Goal: Information Seeking & Learning: Learn about a topic

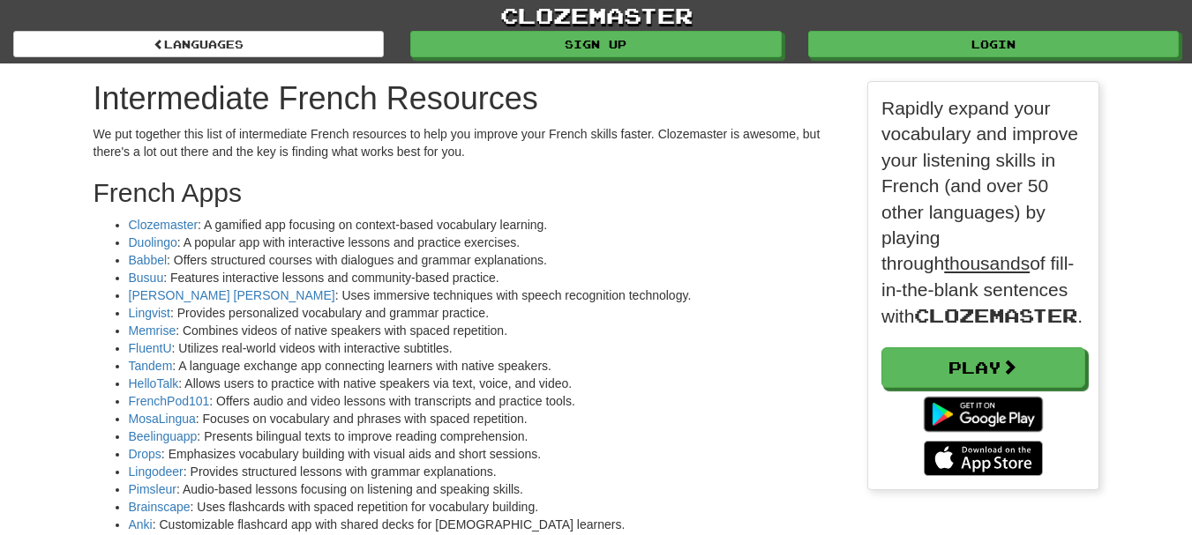
scroll to position [2808, 1032]
drag, startPoint x: 168, startPoint y: 414, endPoint x: 228, endPoint y: 243, distance: 181.6
click at [228, 243] on li "Duolingo : A popular app with interactive lessons and practice exercises." at bounding box center [485, 243] width 713 height 18
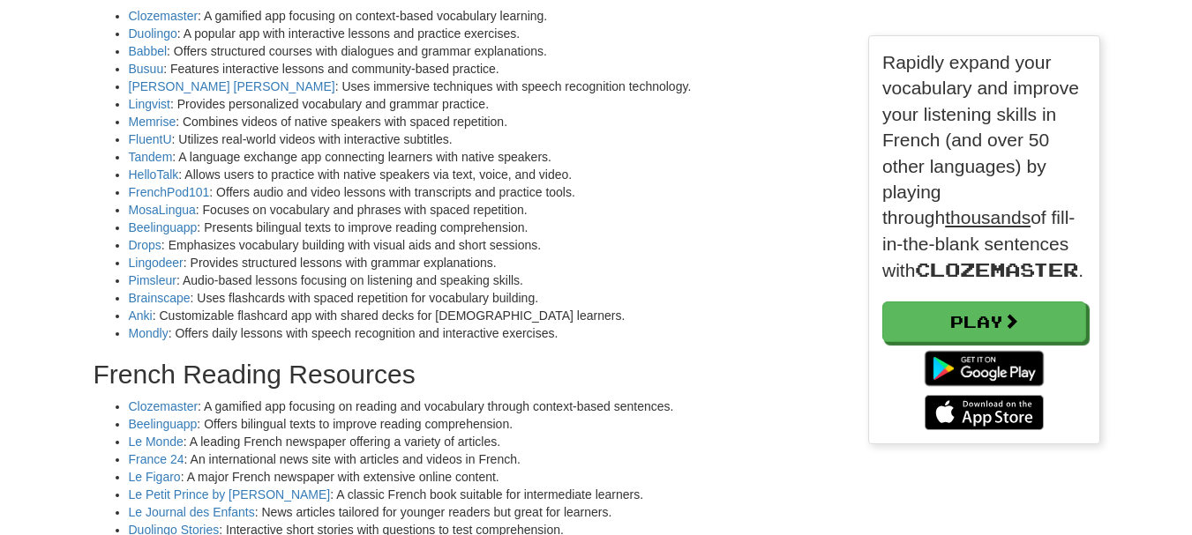
scroll to position [212, 0]
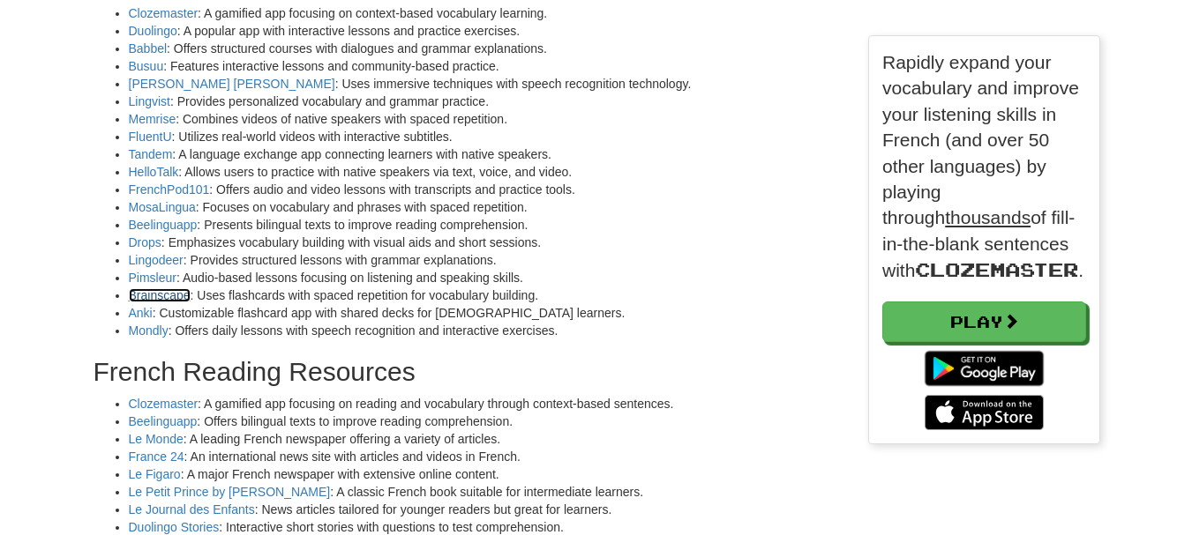
click at [163, 300] on link "Brainscape" at bounding box center [160, 295] width 62 height 14
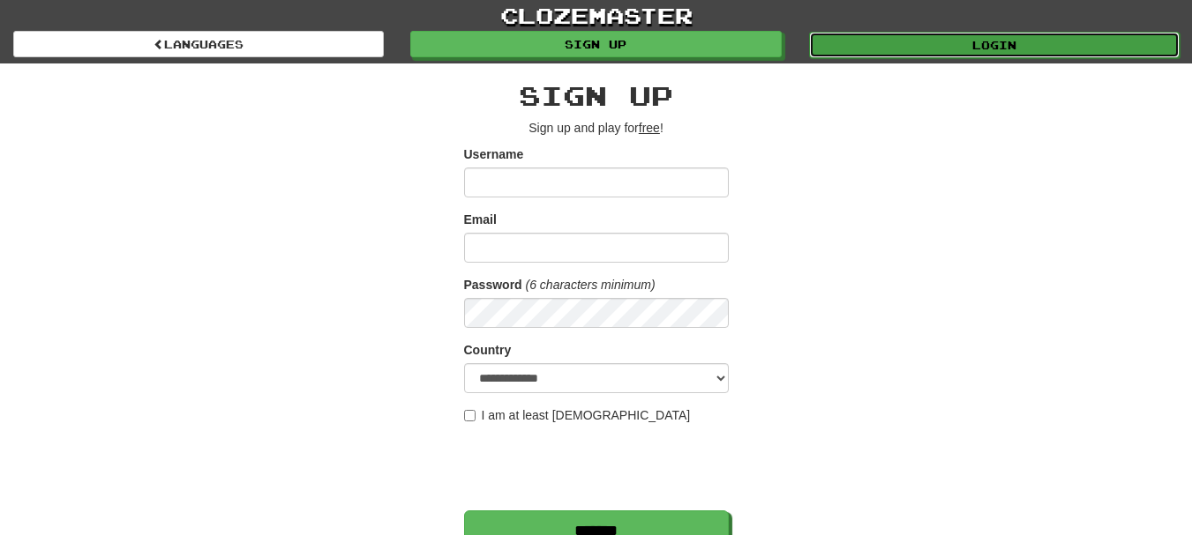
click at [1087, 54] on link "Login" at bounding box center [994, 45] width 370 height 26
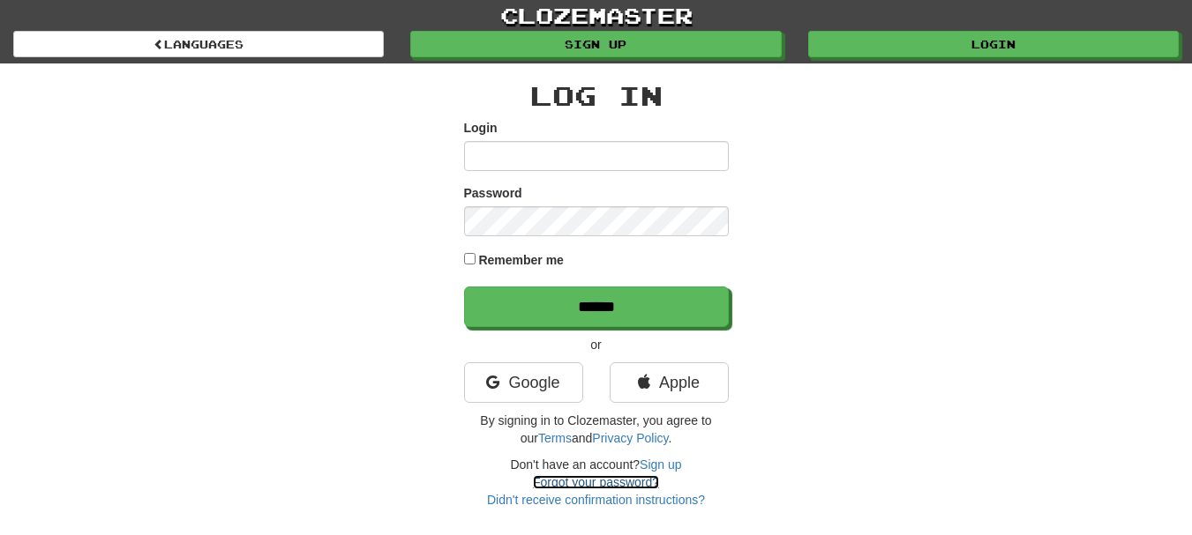
click at [615, 480] on link "Forgot your password?" at bounding box center [596, 482] width 126 height 14
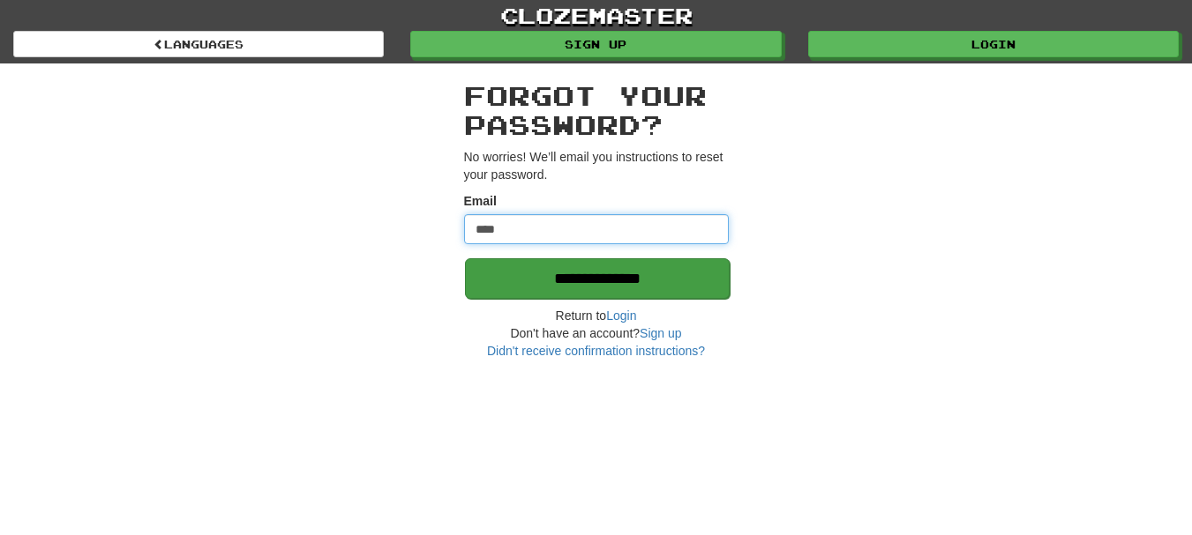
type input "**********"
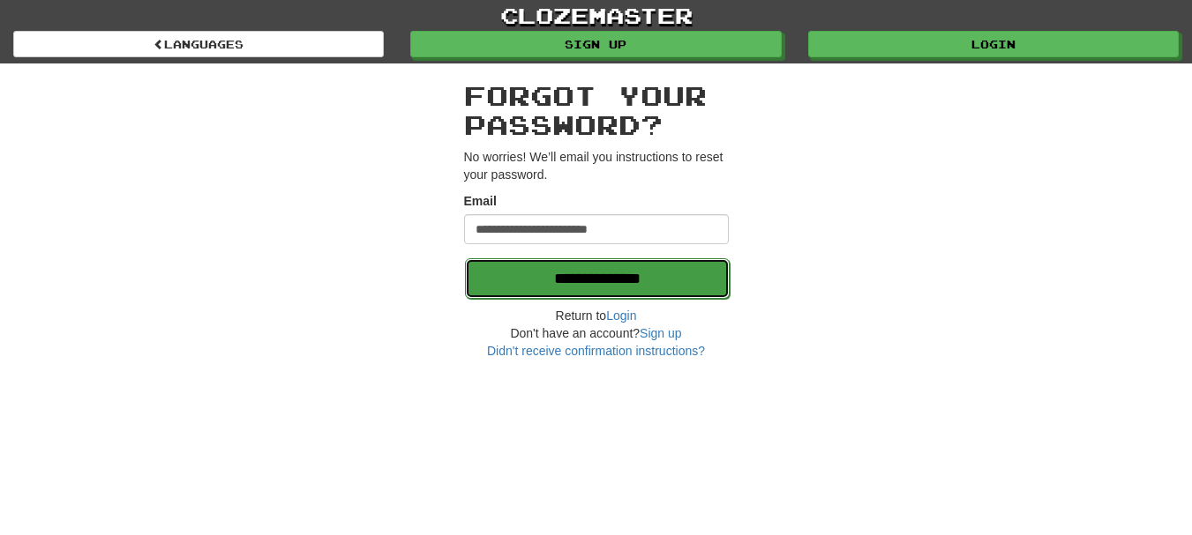
click at [584, 283] on input "**********" at bounding box center [597, 278] width 265 height 41
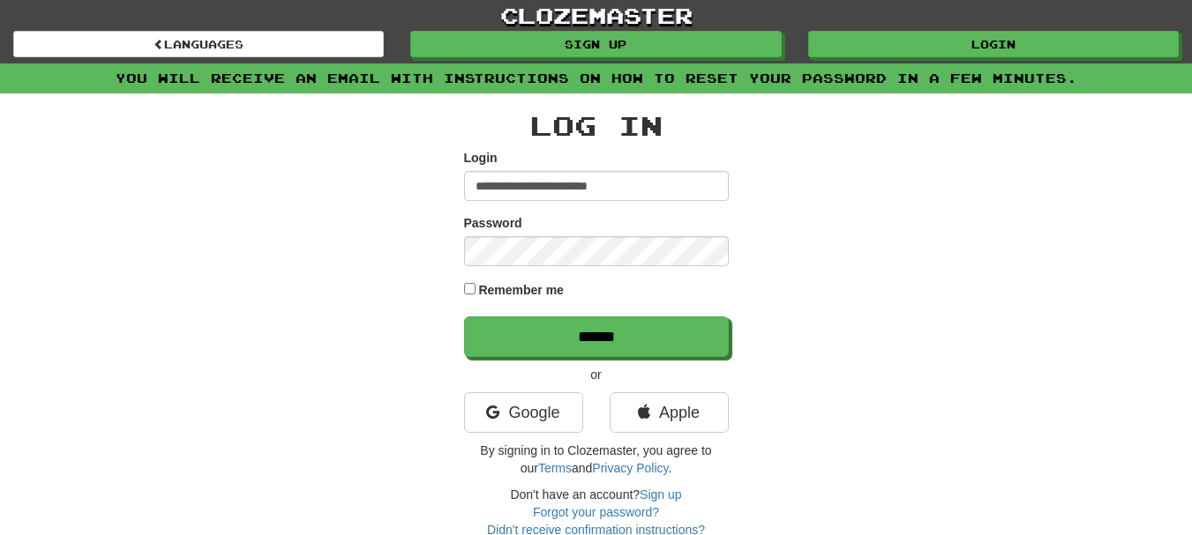
type input "**********"
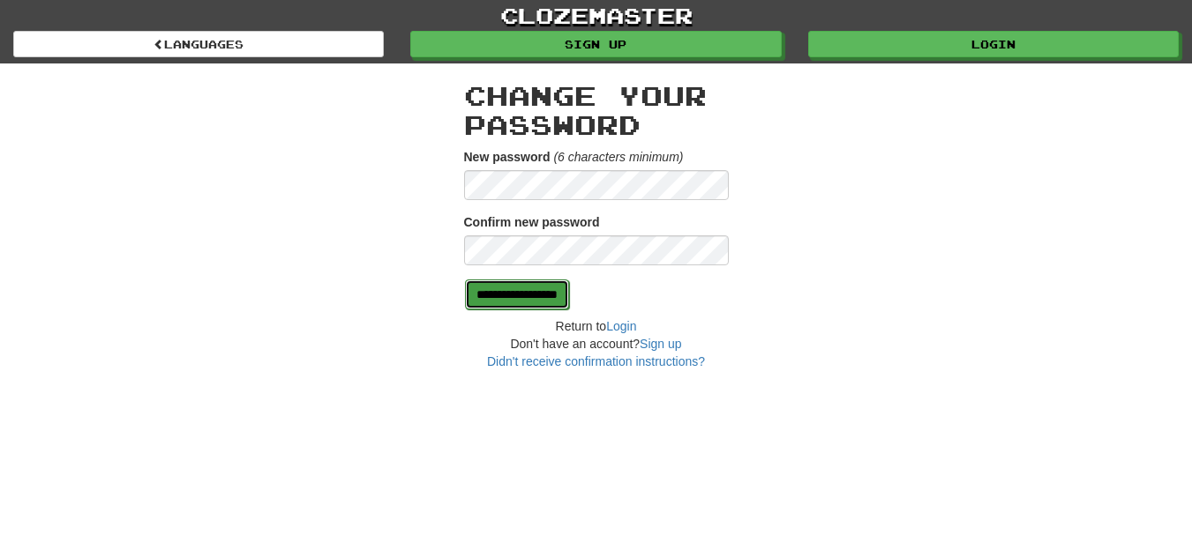
click at [569, 288] on input "**********" at bounding box center [517, 295] width 104 height 30
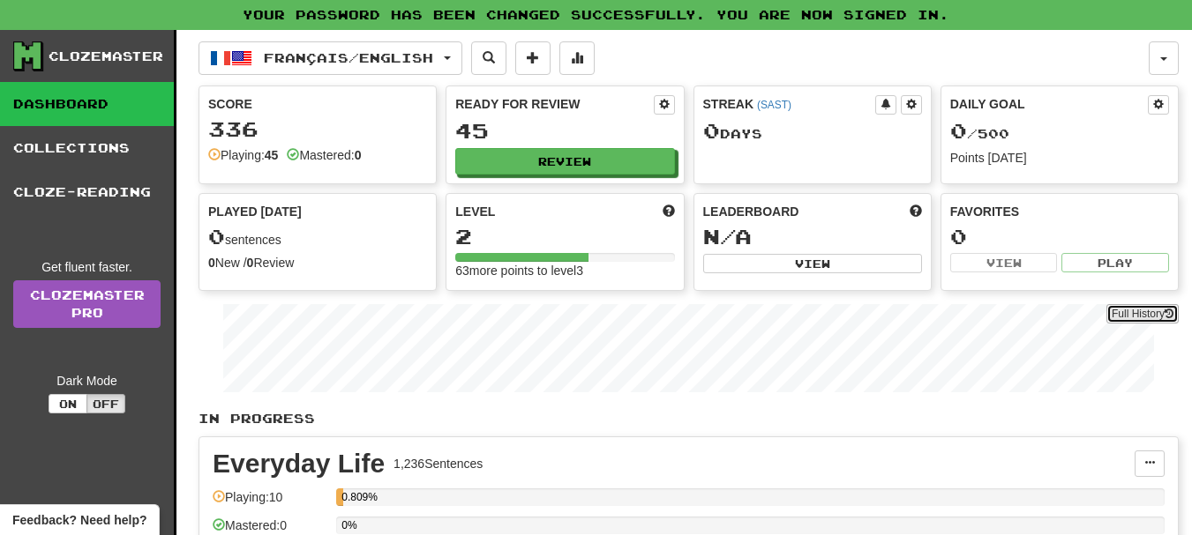
click at [1119, 318] on button "Full History" at bounding box center [1142, 313] width 72 height 19
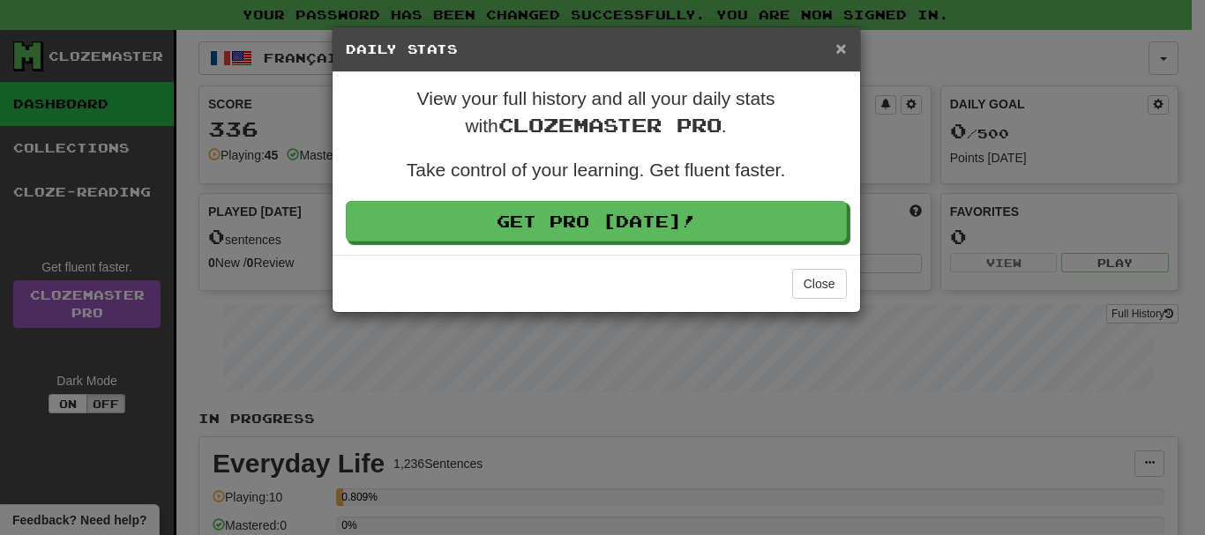
click at [842, 51] on span "×" at bounding box center [840, 48] width 11 height 20
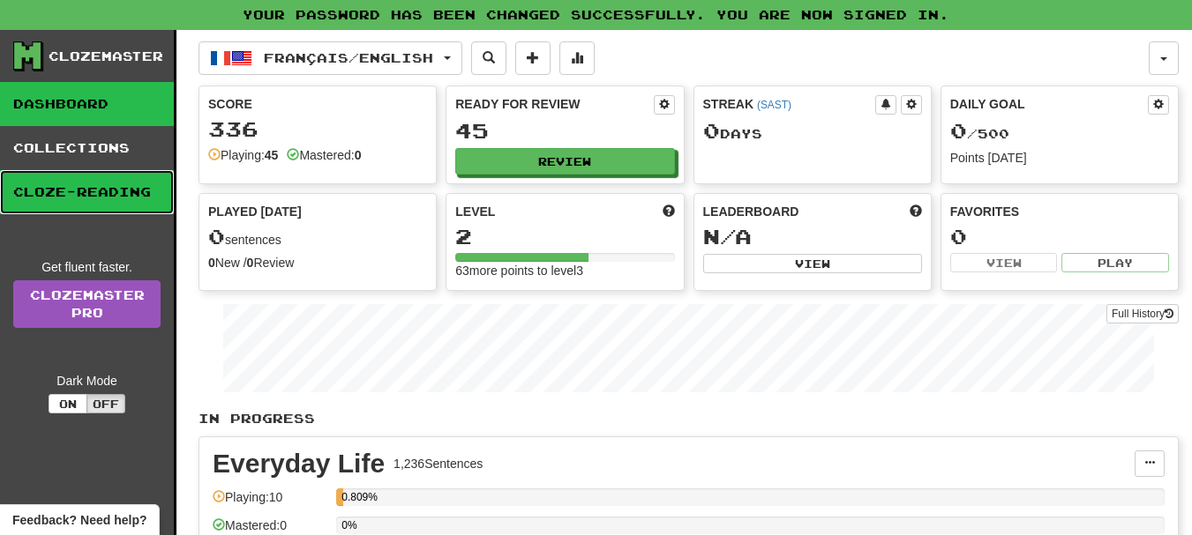
click at [83, 184] on link "Cloze-Reading" at bounding box center [87, 192] width 174 height 44
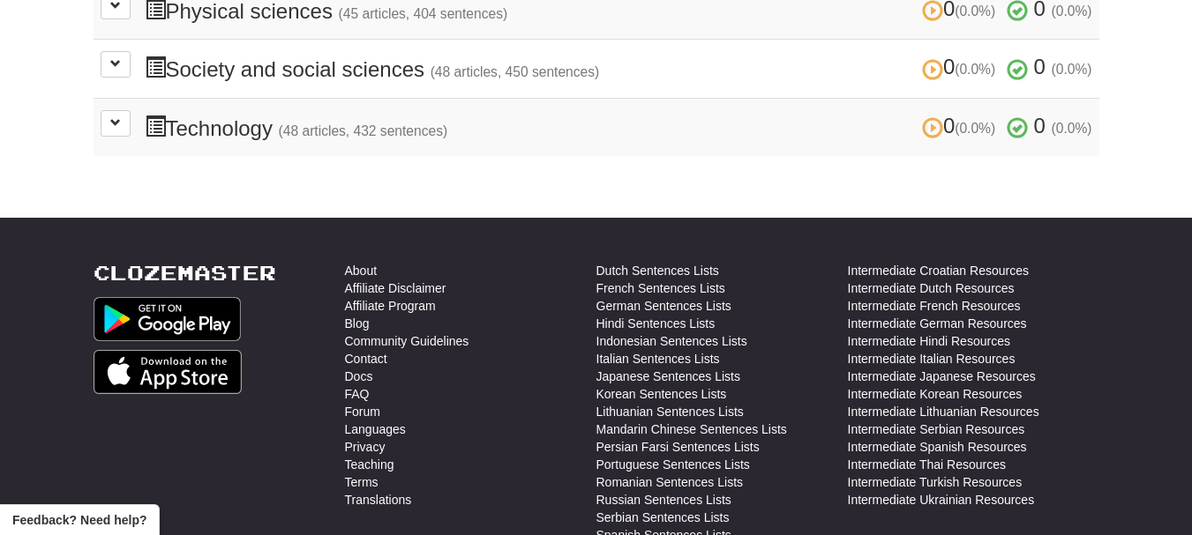
scroll to position [953, 0]
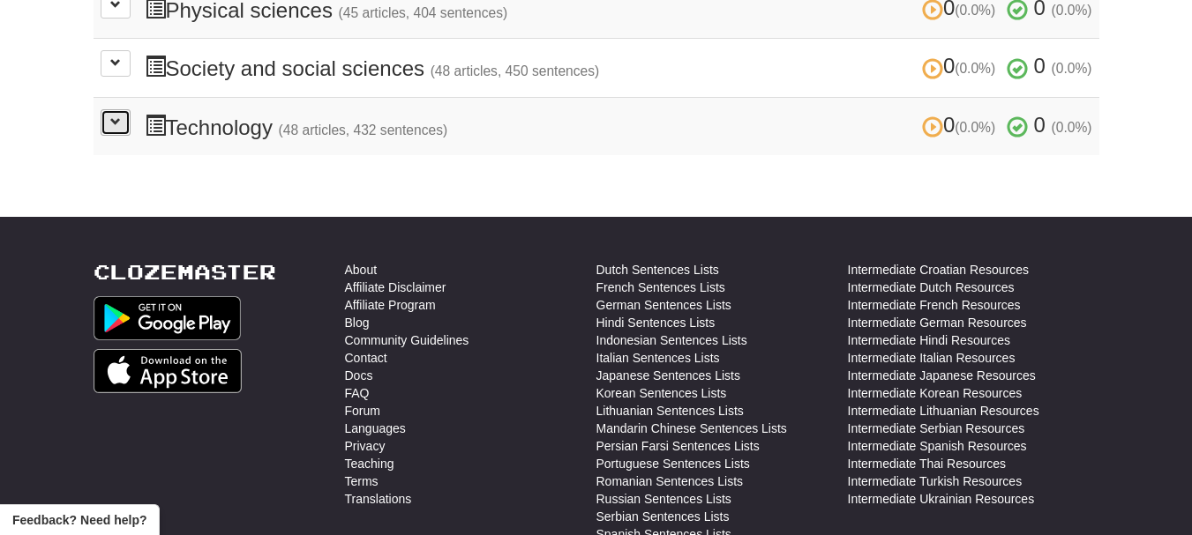
click at [123, 116] on button at bounding box center [116, 122] width 30 height 26
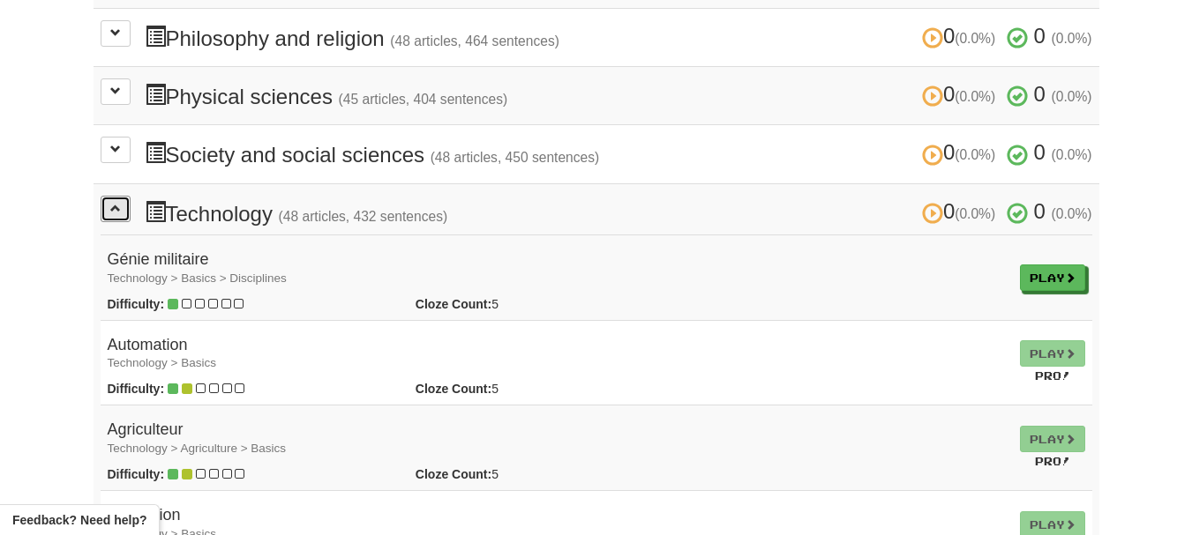
scroll to position [825, 0]
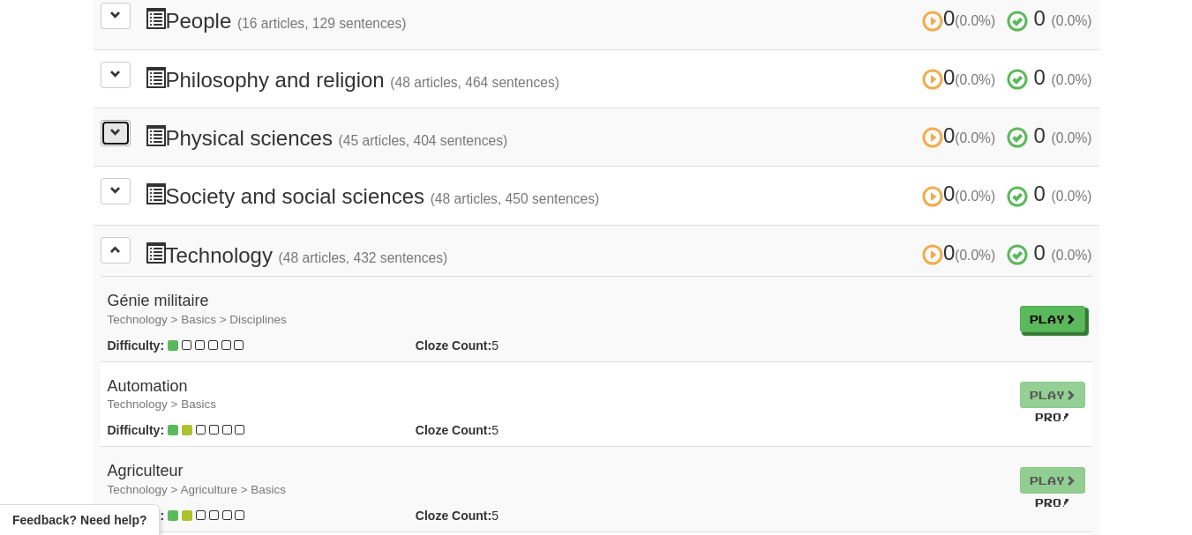
click at [114, 138] on span at bounding box center [115, 132] width 11 height 11
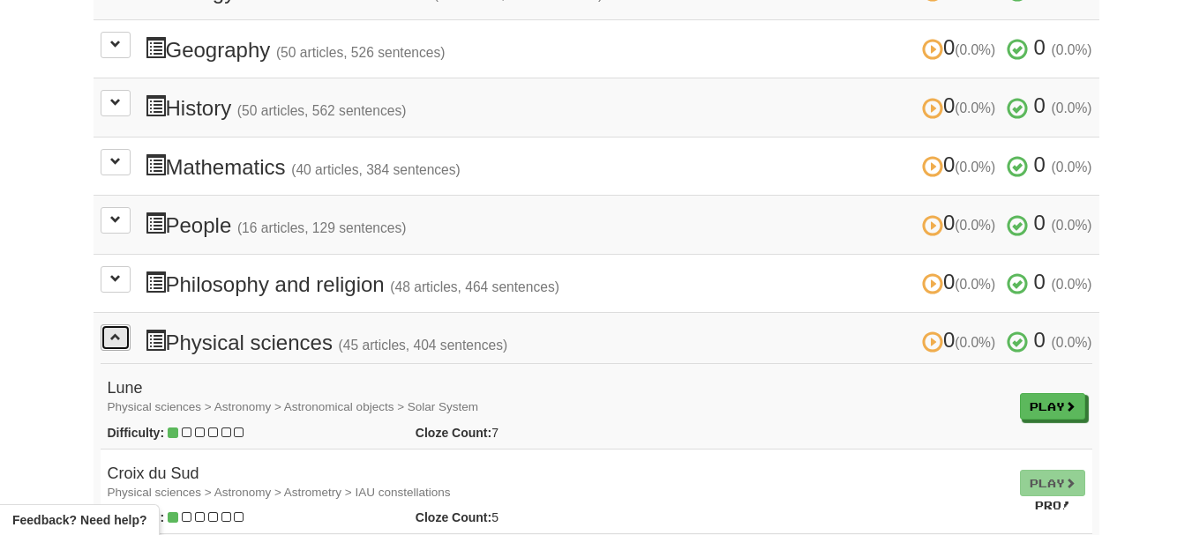
scroll to position [542, 0]
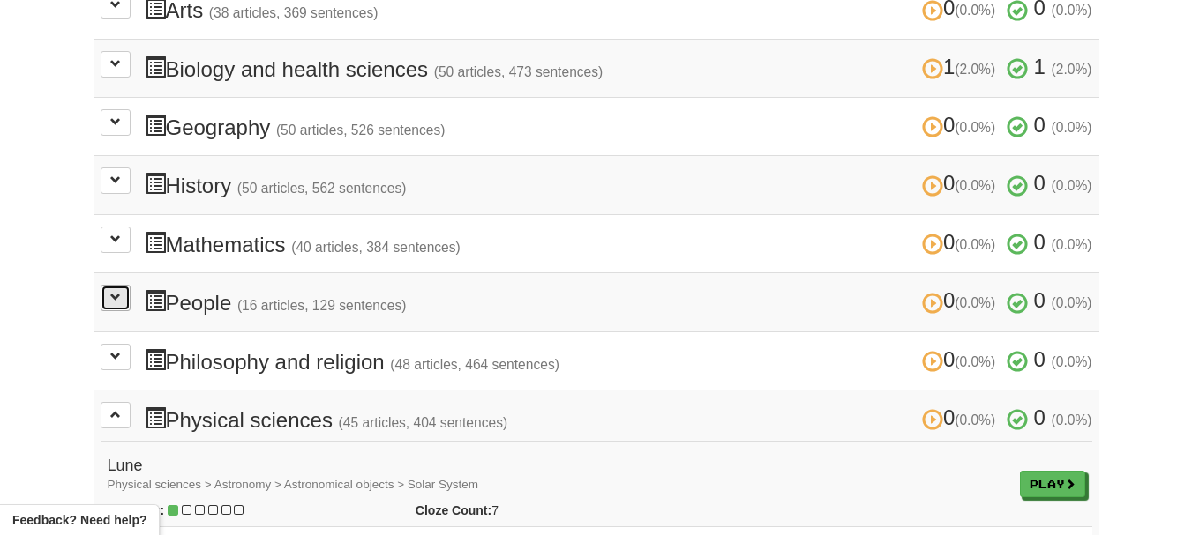
click at [118, 301] on span at bounding box center [115, 297] width 11 height 11
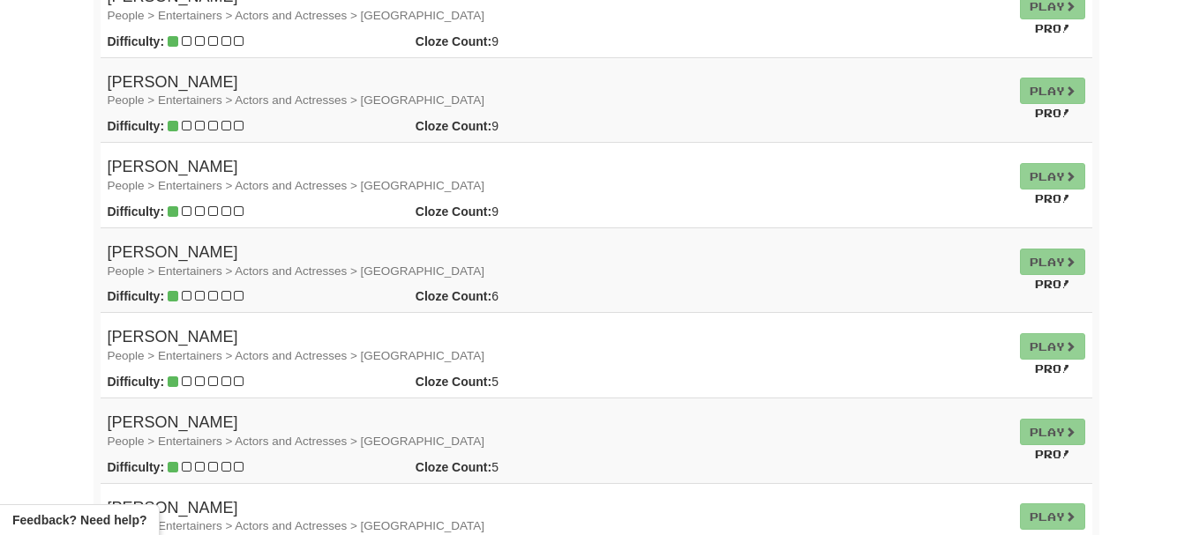
scroll to position [1036, 0]
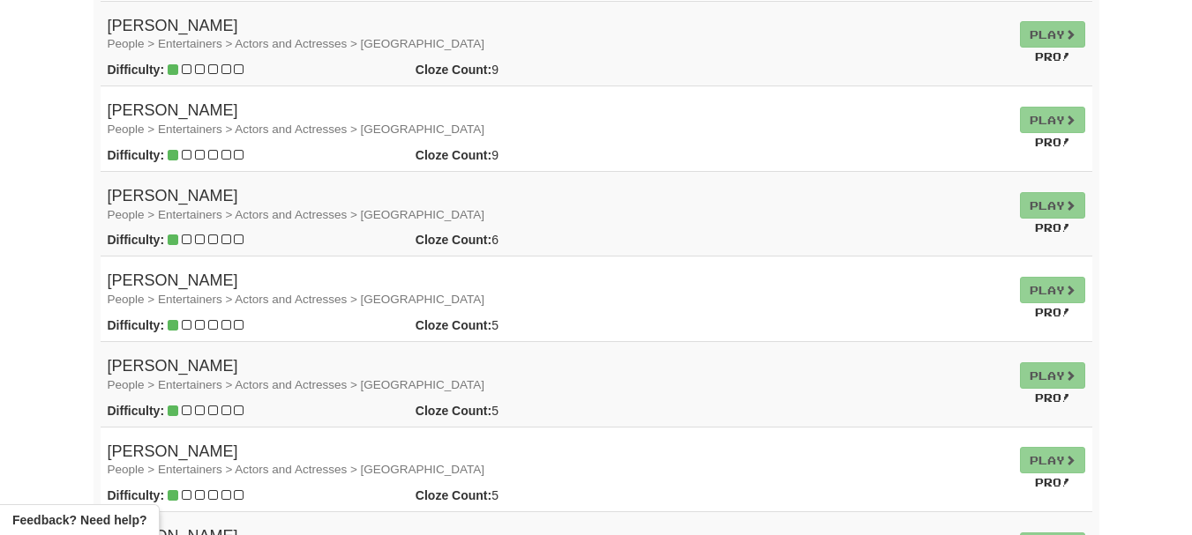
click at [1017, 202] on td "Play Pro!" at bounding box center [1052, 214] width 79 height 86
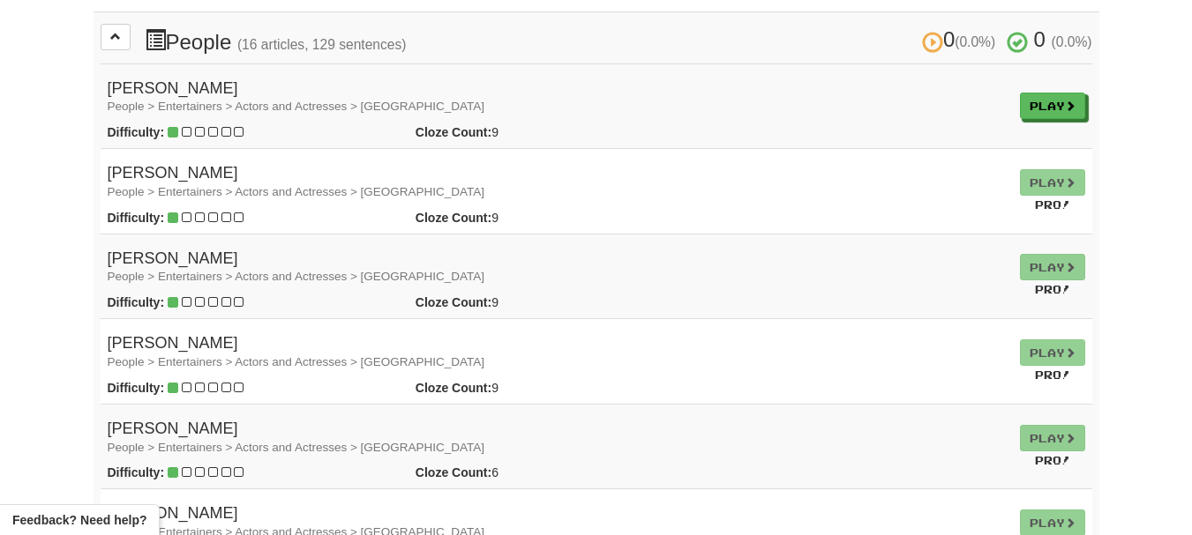
scroll to position [842, 0]
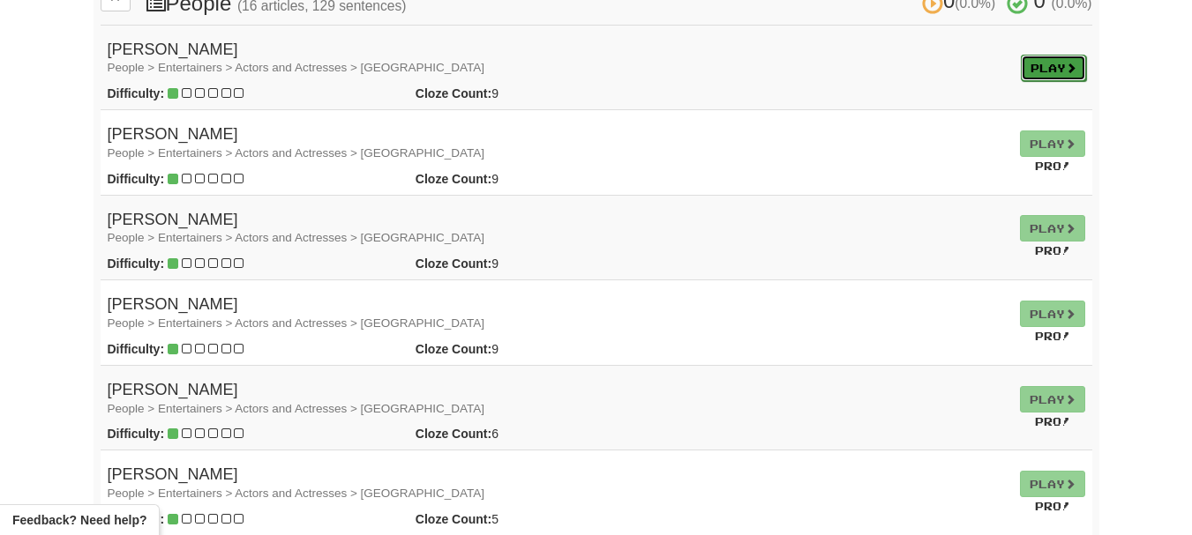
click at [1031, 70] on link "Play" at bounding box center [1053, 68] width 65 height 26
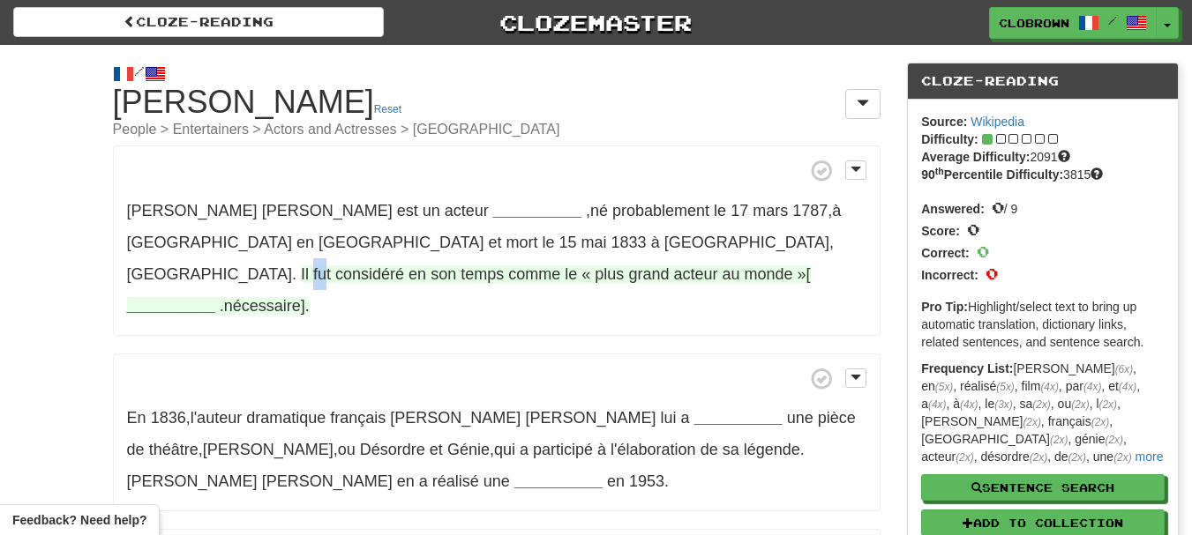
drag, startPoint x: 448, startPoint y: 240, endPoint x: 465, endPoint y: 241, distance: 16.8
click at [465, 266] on span "Il fut considéré en son temps comme le « plus grand acteur au monde »[" at bounding box center [556, 275] width 510 height 18
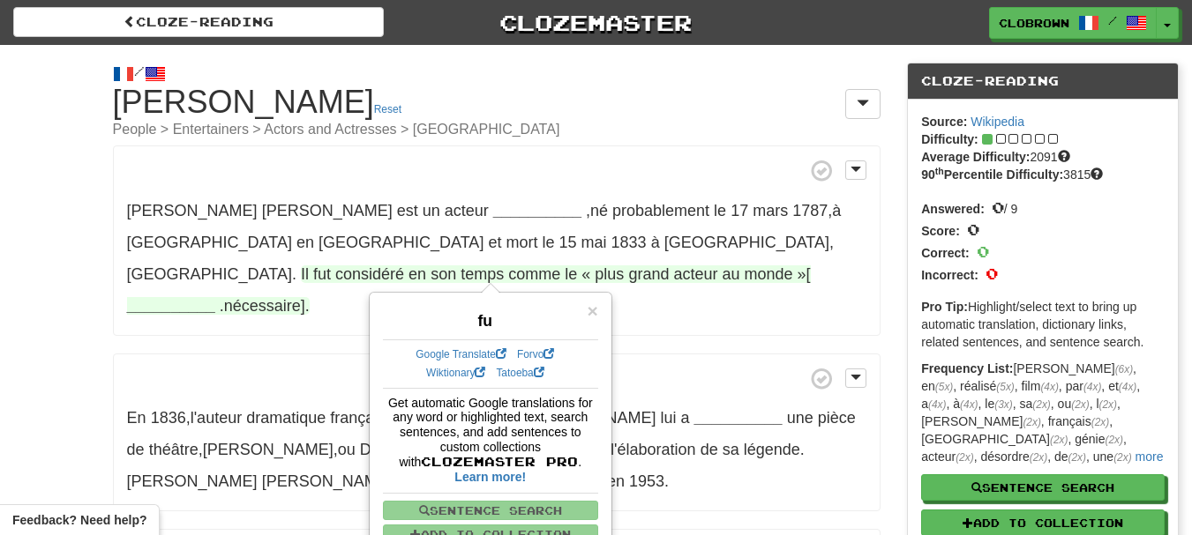
click at [303, 354] on p "En 1836 , l'auteur dramatique français Alexandre Dumas lui a __________ une piè…" at bounding box center [497, 433] width 768 height 159
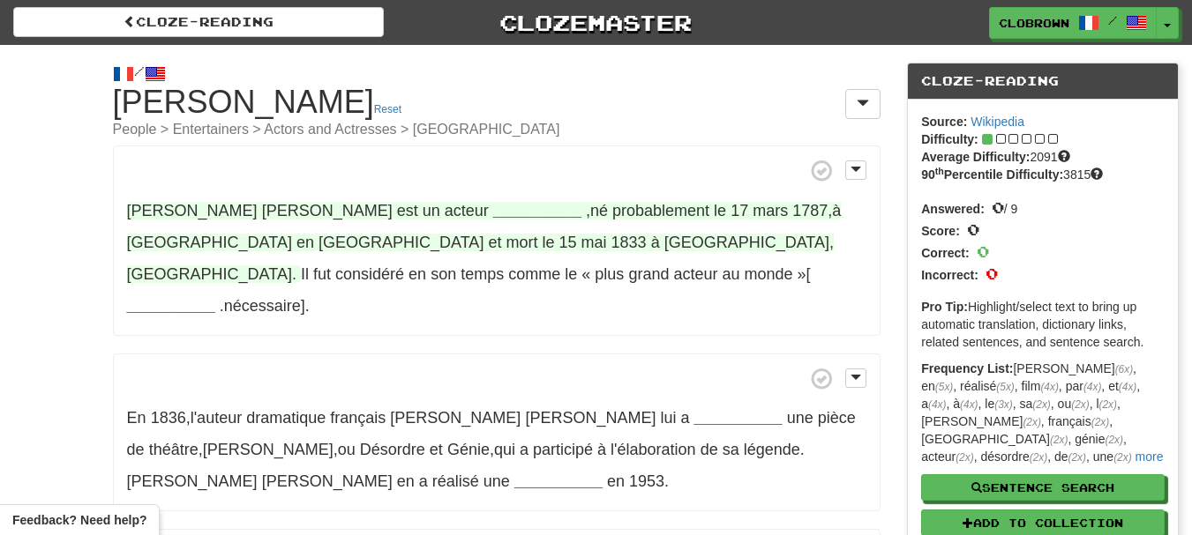
click at [493, 211] on strong "__________" at bounding box center [537, 211] width 88 height 18
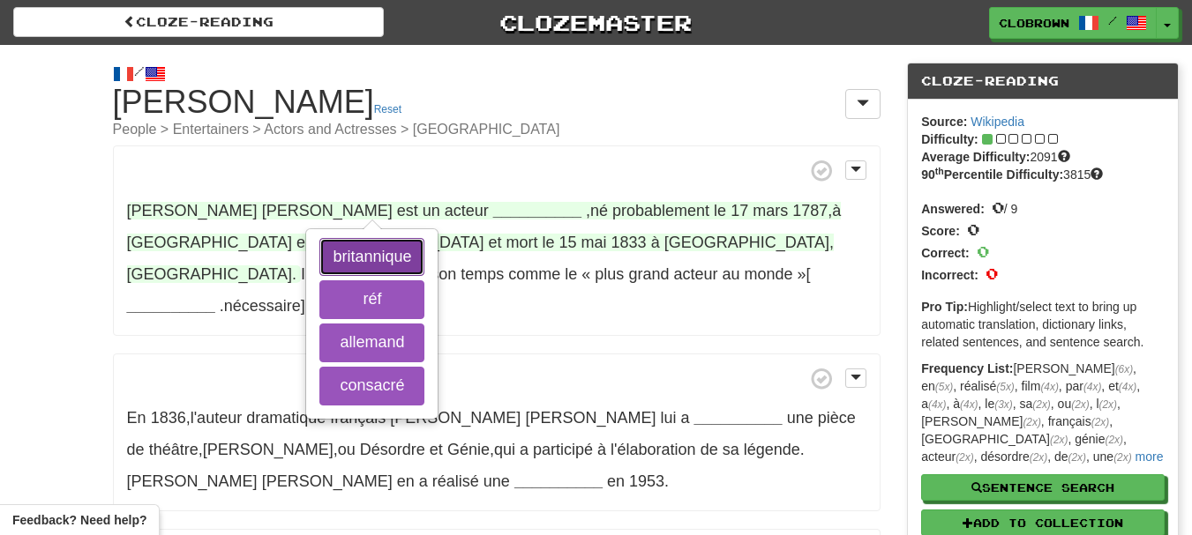
click at [367, 253] on button "britannique" at bounding box center [371, 257] width 105 height 39
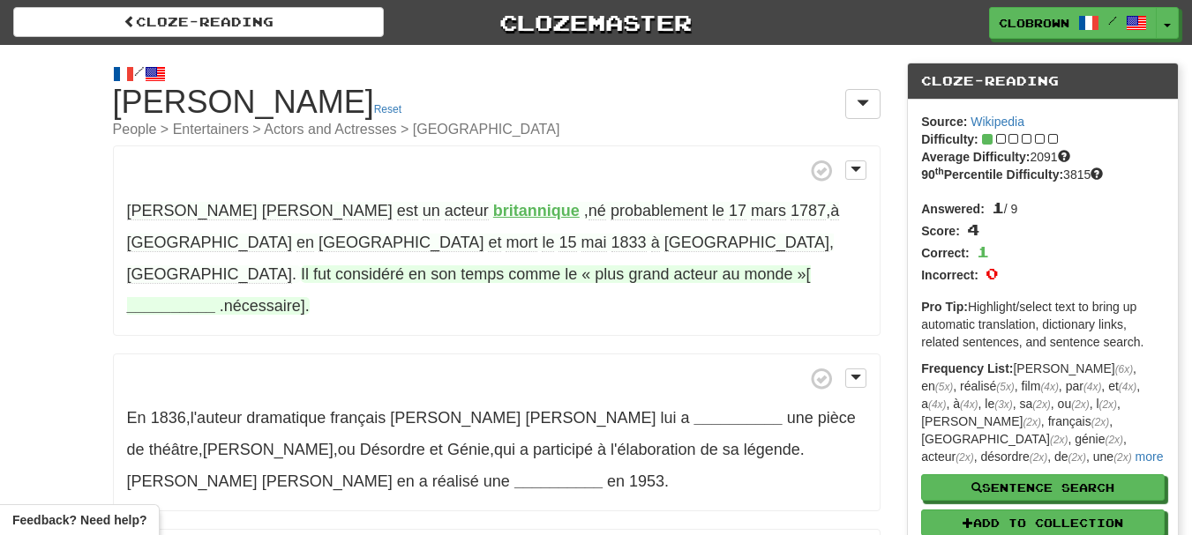
click at [215, 297] on strong "__________" at bounding box center [171, 306] width 88 height 18
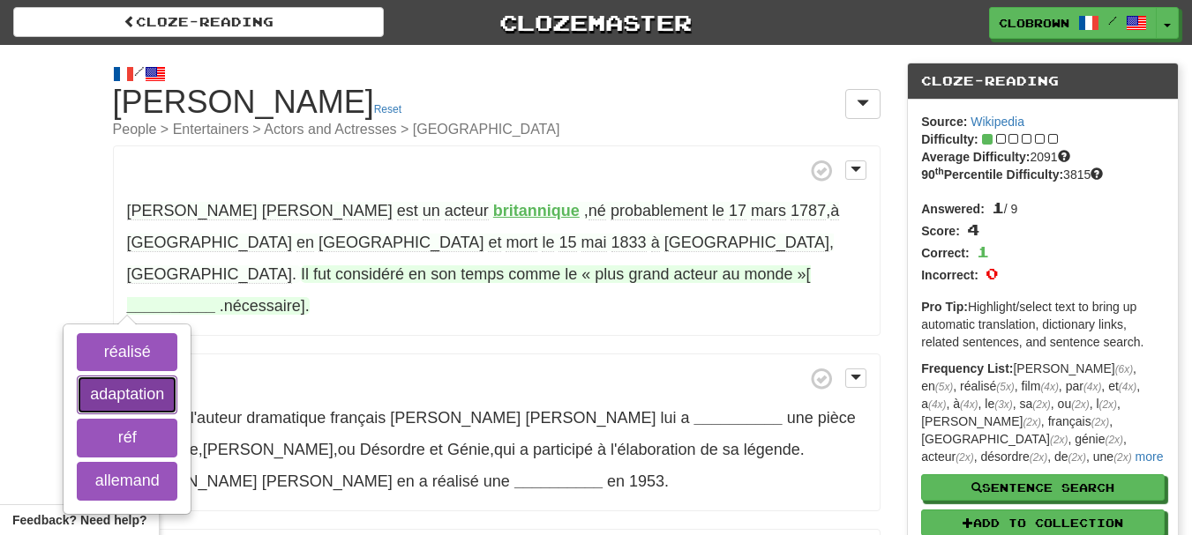
click at [177, 376] on button "adaptation" at bounding box center [127, 395] width 101 height 39
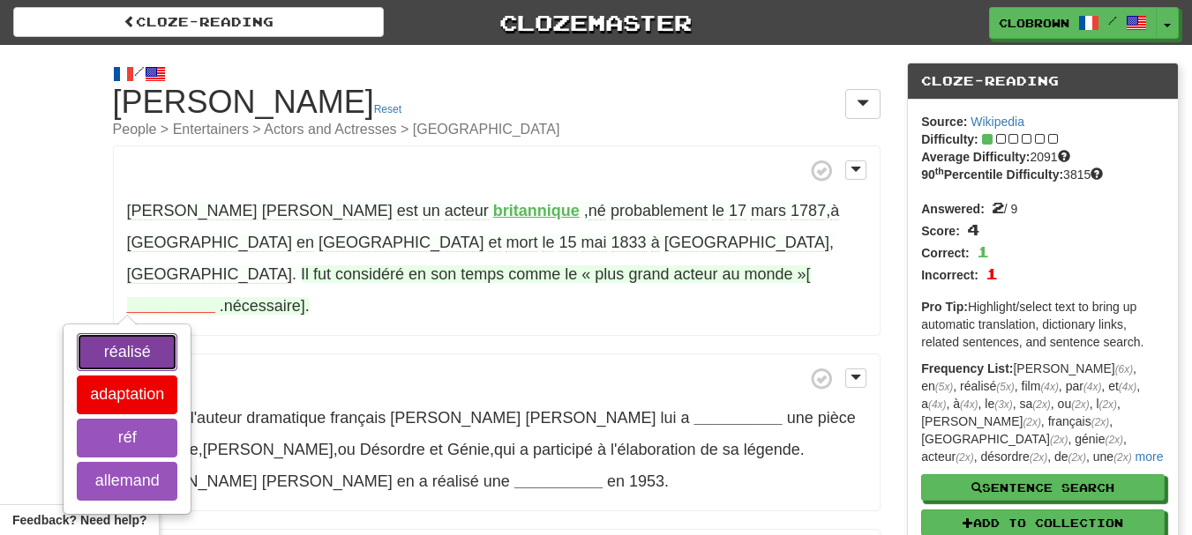
click at [177, 333] on button "réalisé" at bounding box center [127, 352] width 101 height 39
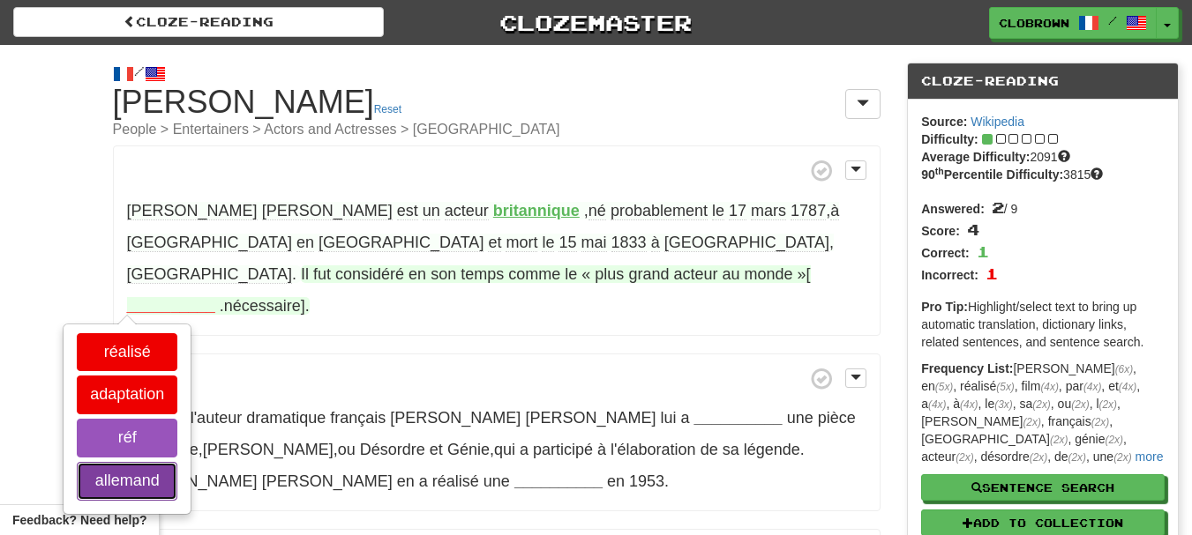
click at [177, 462] on button "allemand" at bounding box center [127, 481] width 101 height 39
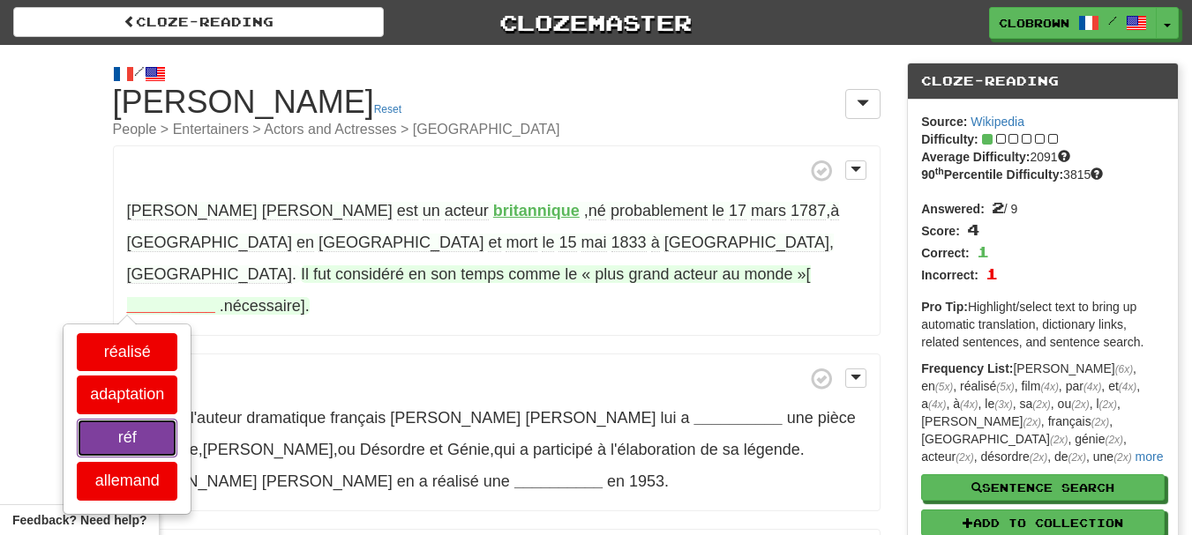
click at [177, 419] on button "réf" at bounding box center [127, 438] width 101 height 39
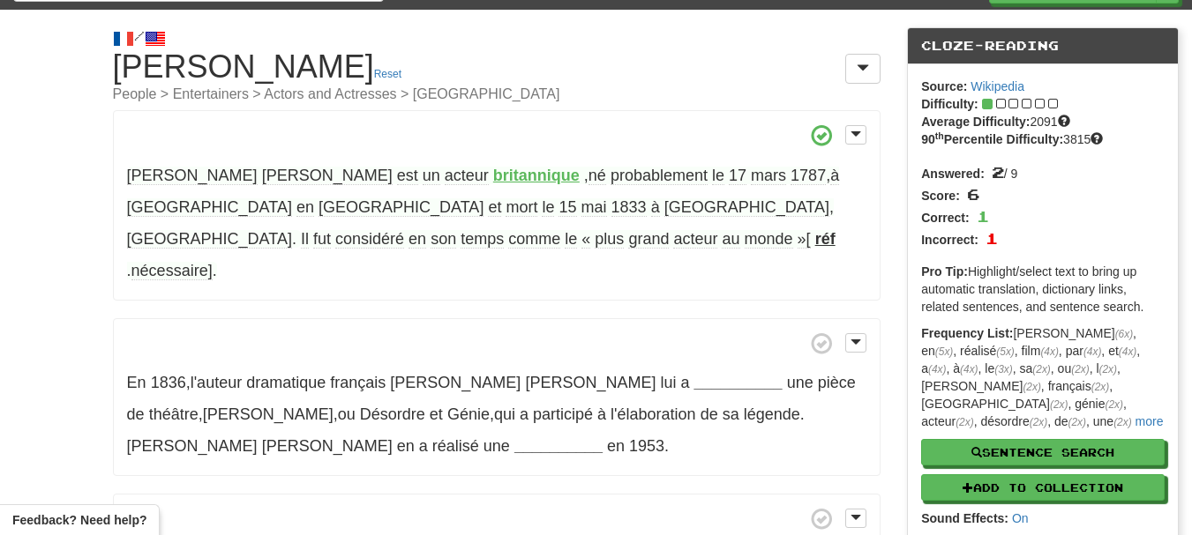
scroll to position [71, 0]
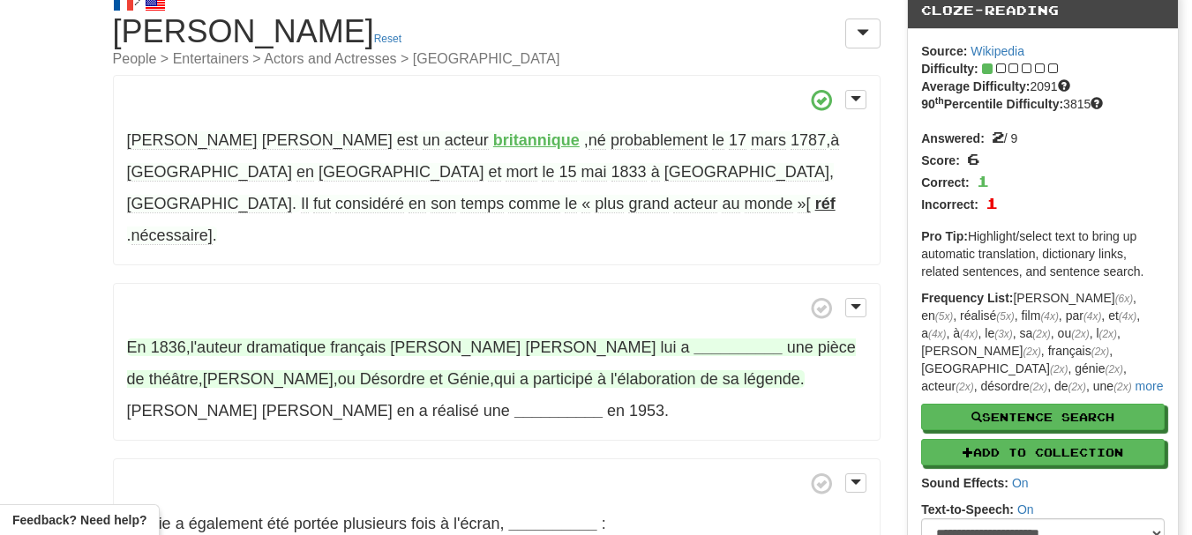
click at [694, 339] on strong "__________" at bounding box center [738, 348] width 88 height 18
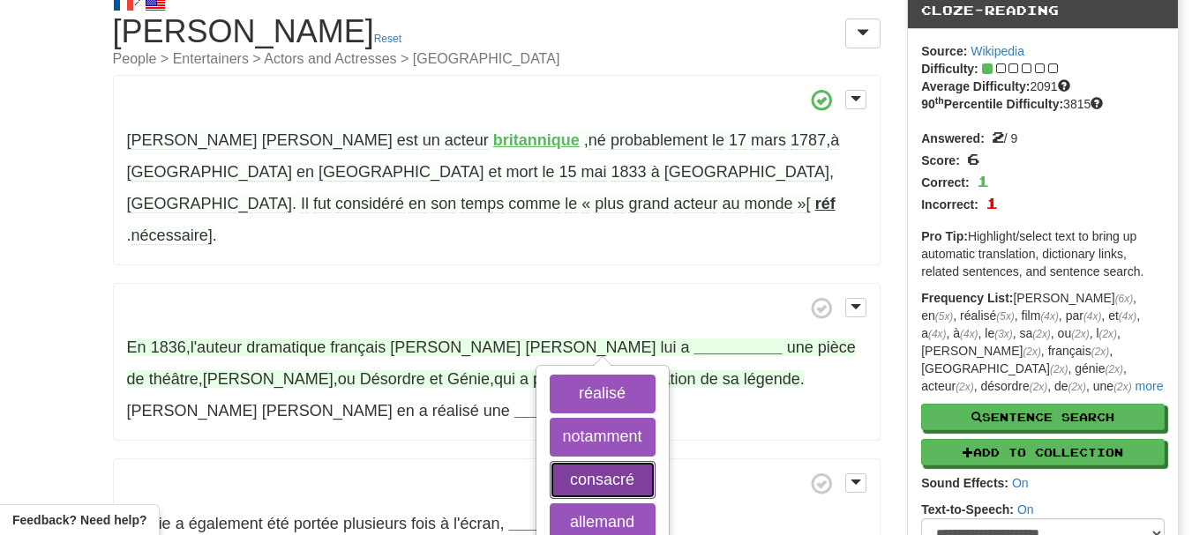
click at [601, 461] on button "consacré" at bounding box center [603, 480] width 106 height 39
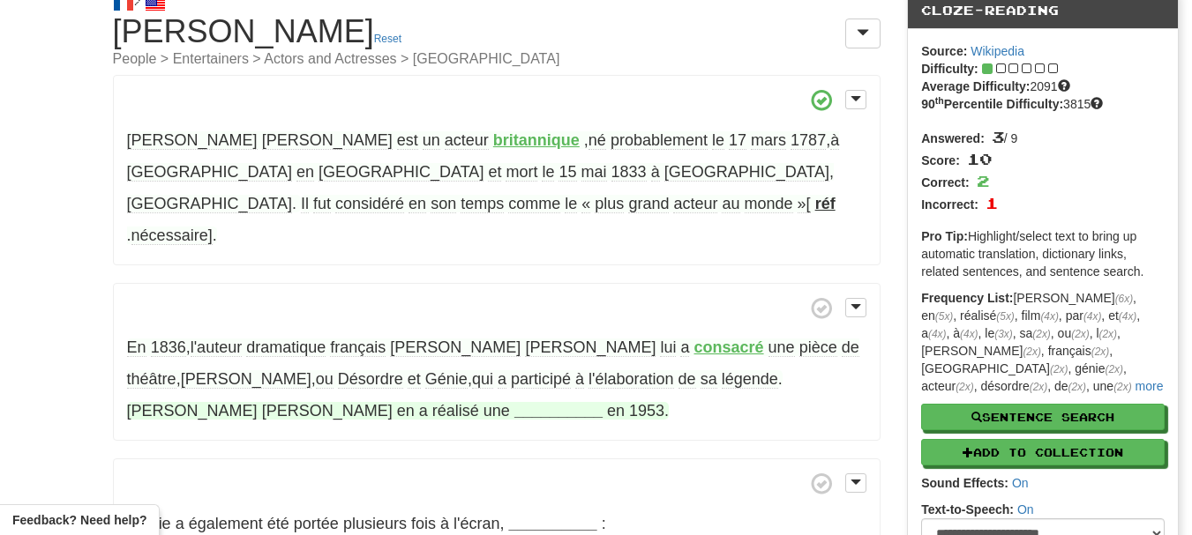
click at [514, 402] on strong "__________" at bounding box center [558, 411] width 88 height 18
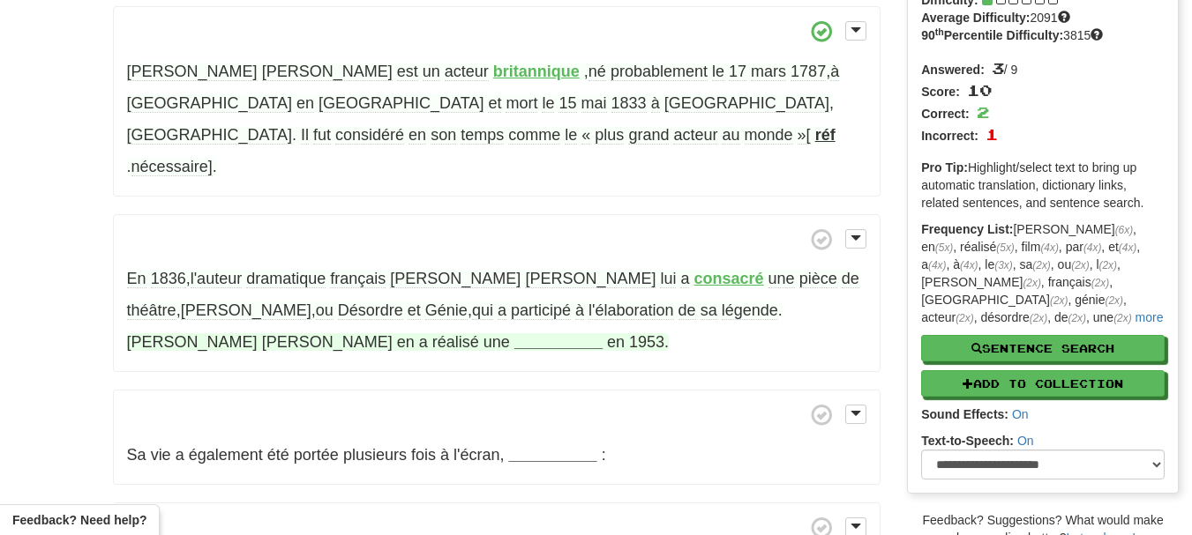
scroll to position [141, 0]
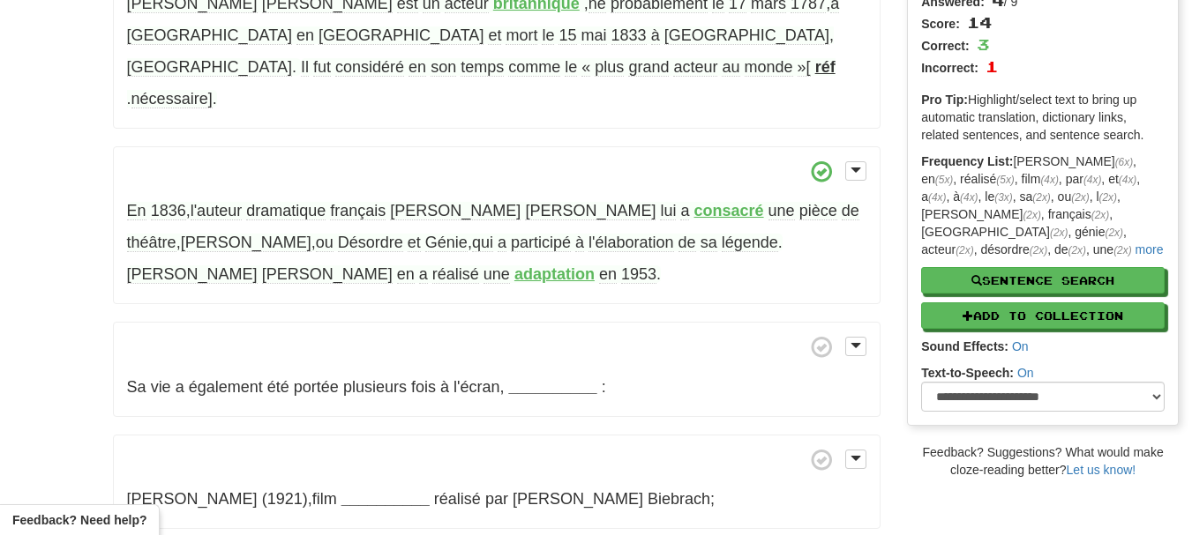
scroll to position [212, 0]
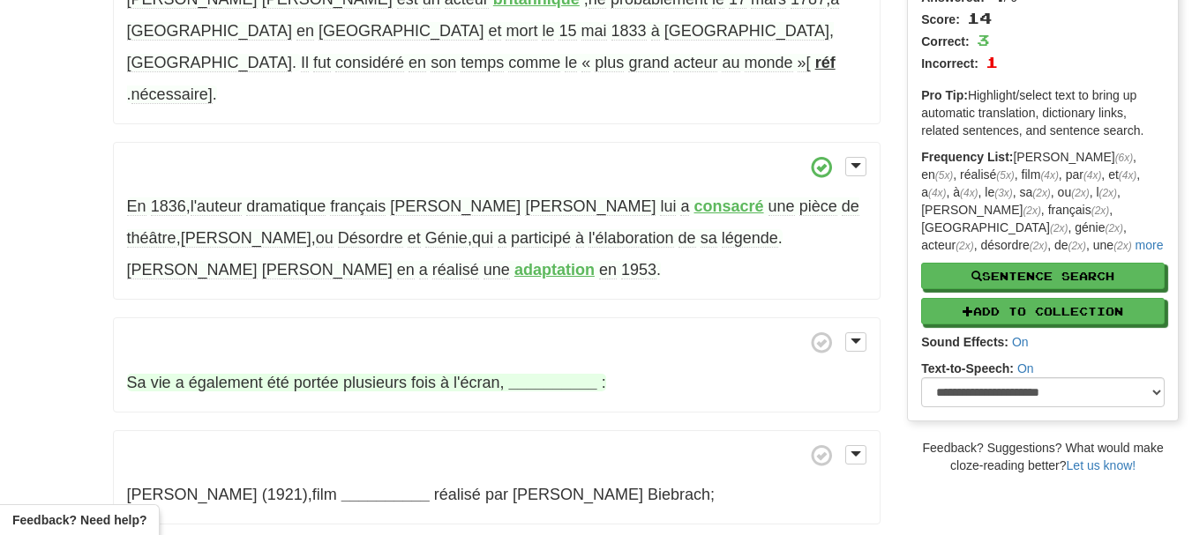
click at [535, 374] on strong "__________" at bounding box center [553, 383] width 88 height 18
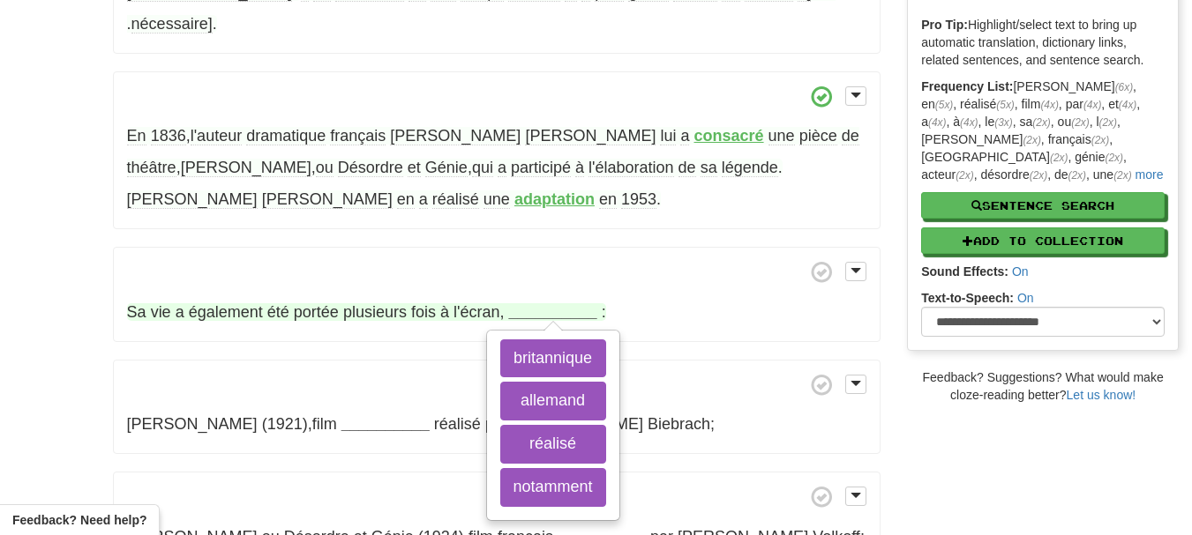
scroll to position [318, 0]
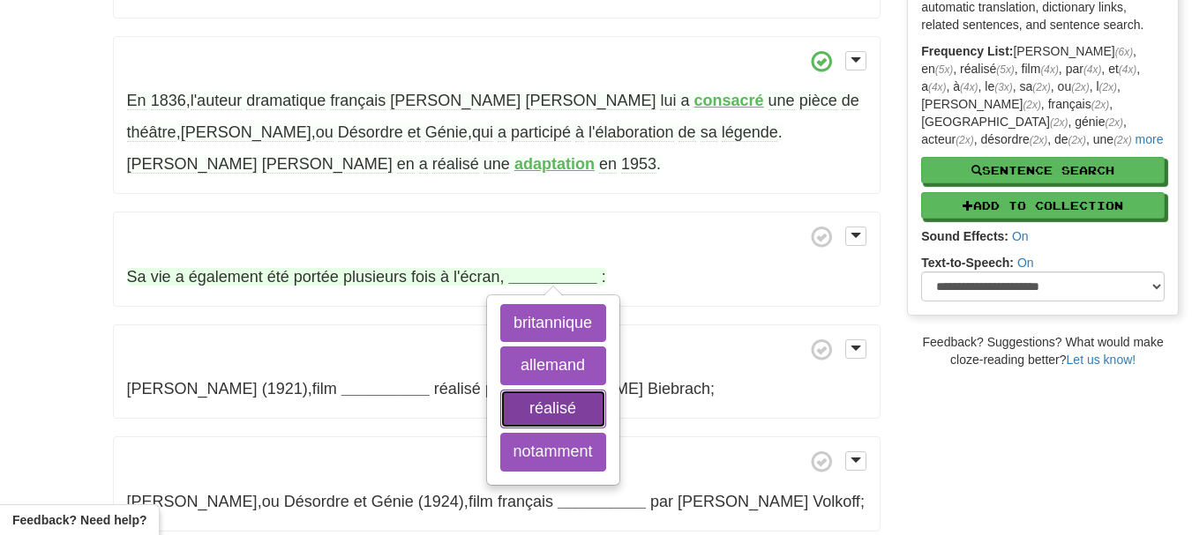
click at [535, 390] on button "réalisé" at bounding box center [553, 409] width 106 height 39
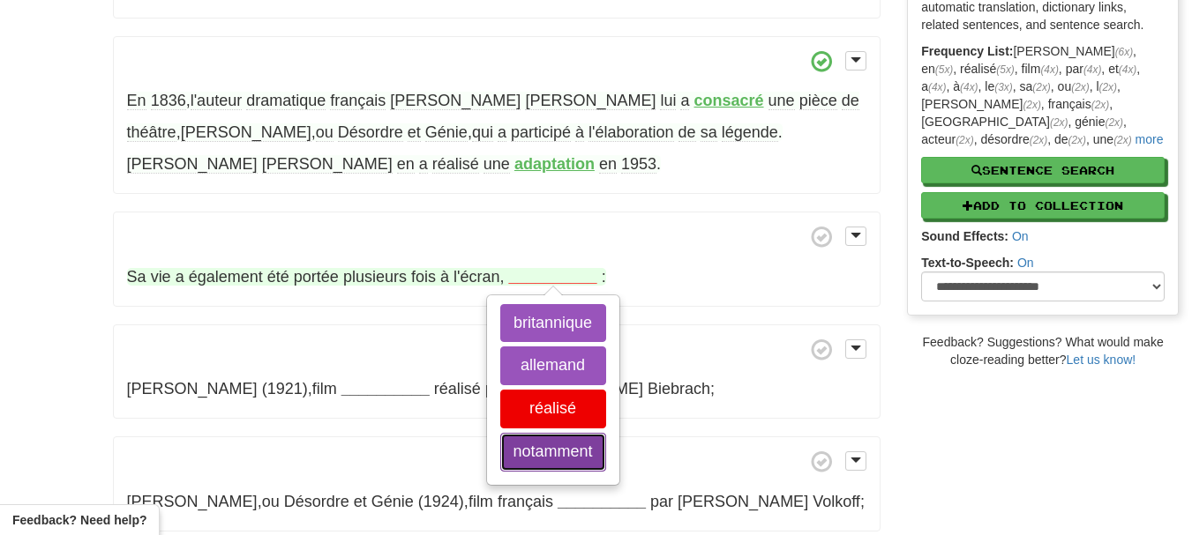
click at [539, 433] on button "notamment" at bounding box center [553, 452] width 106 height 39
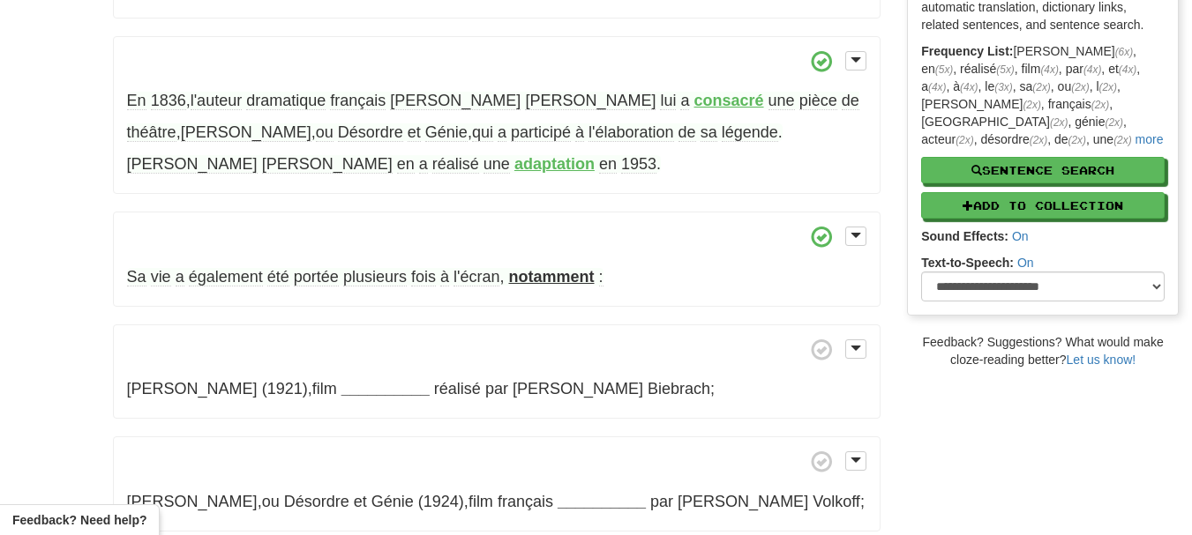
click at [533, 268] on strong "notamment" at bounding box center [552, 277] width 86 height 18
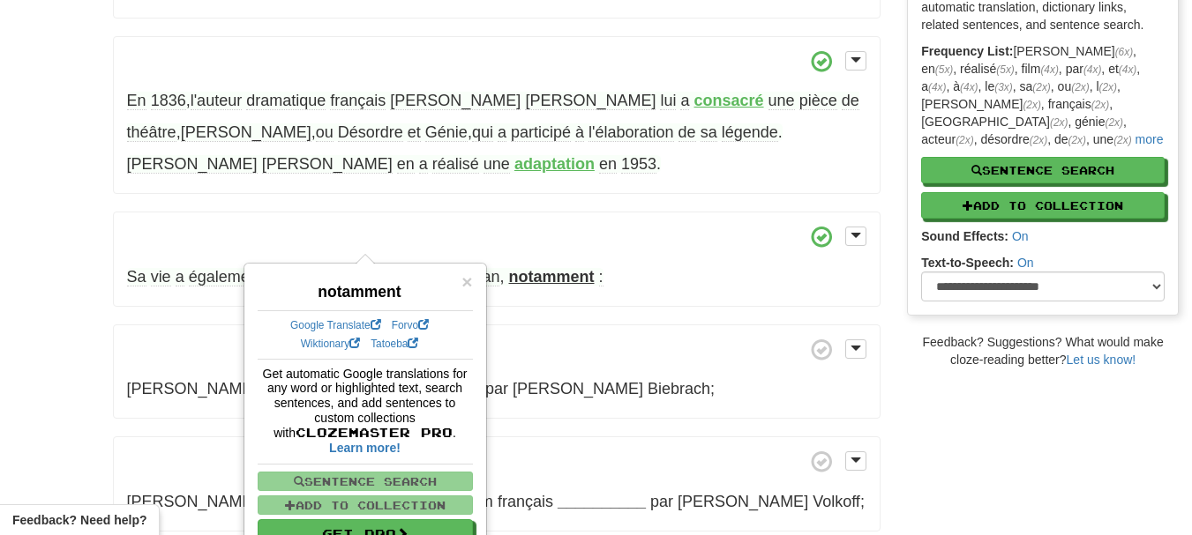
click at [548, 276] on div "Edmund Kean est un acteur britannique , né probablement le 17 mars 1787 , à Wes…" at bounding box center [497, 308] width 768 height 961
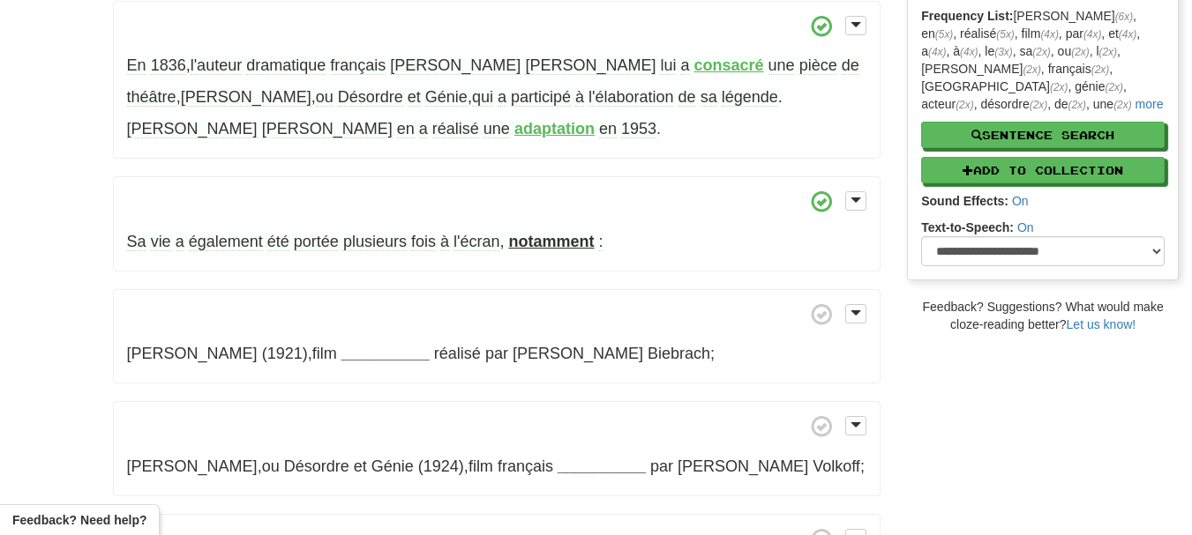
scroll to position [423, 0]
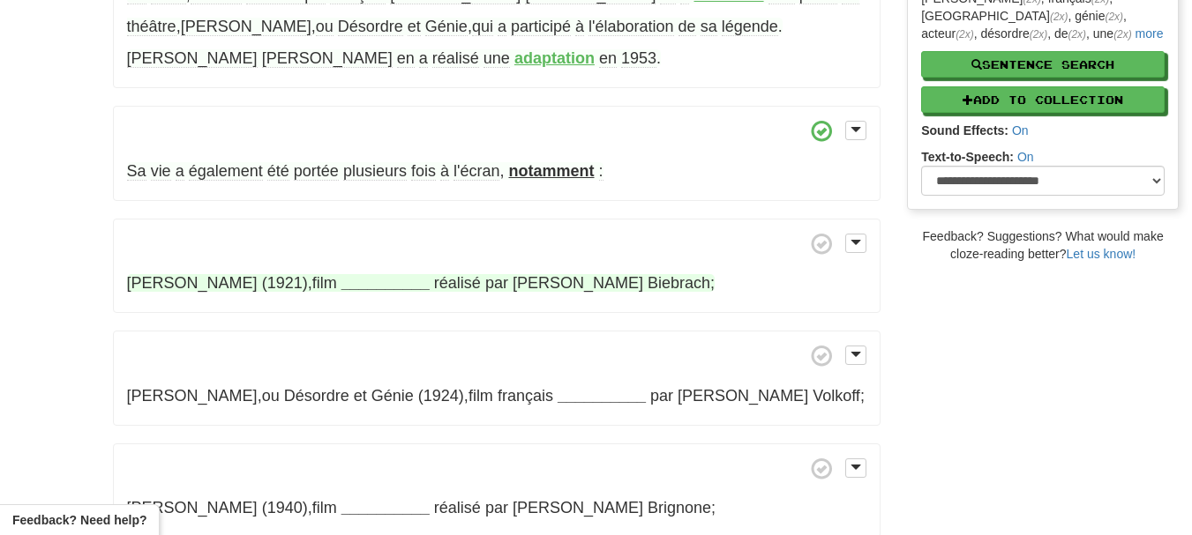
click at [341, 274] on strong "__________" at bounding box center [385, 283] width 88 height 18
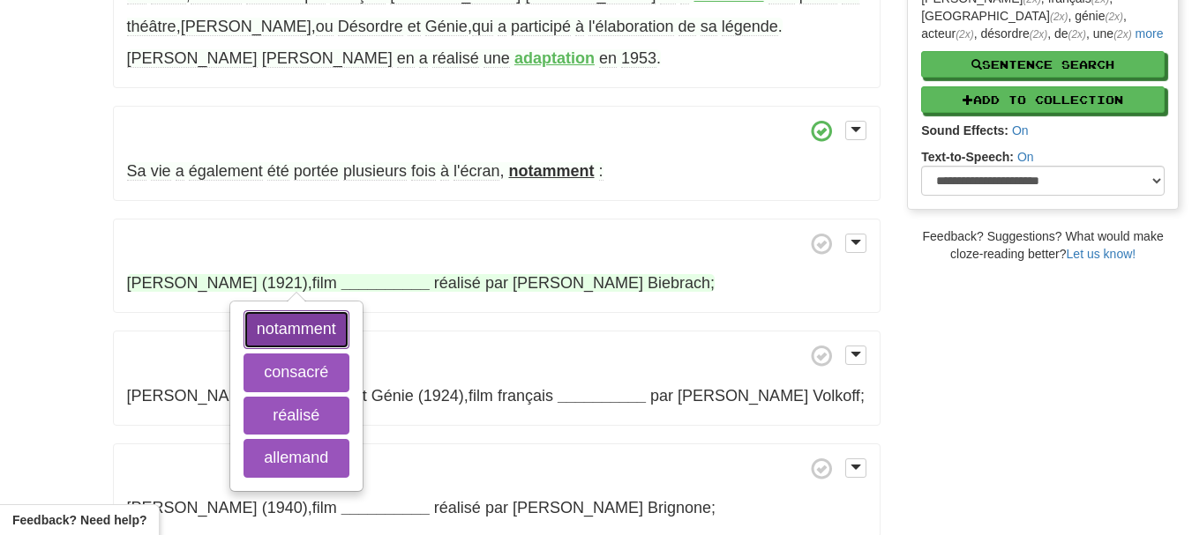
click at [333, 311] on button "notamment" at bounding box center [296, 330] width 106 height 39
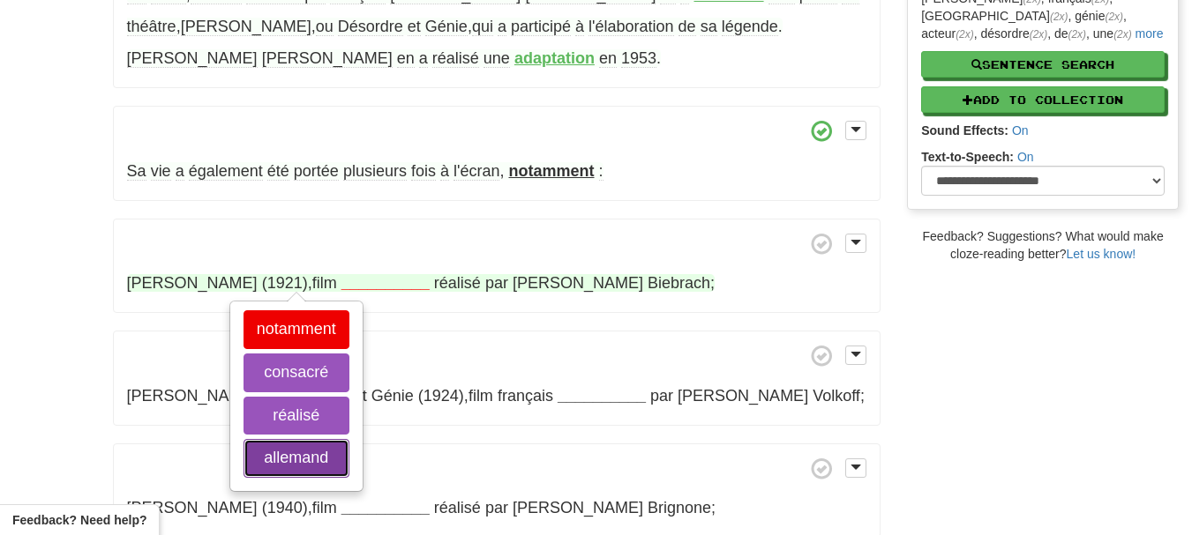
click at [286, 439] on button "allemand" at bounding box center [296, 458] width 106 height 39
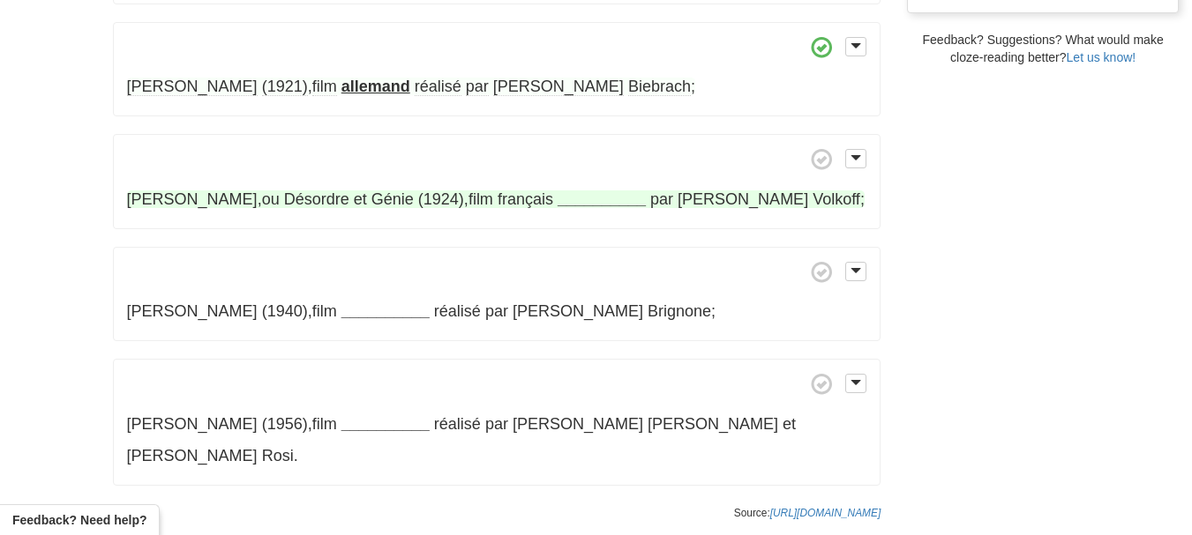
scroll to position [635, 0]
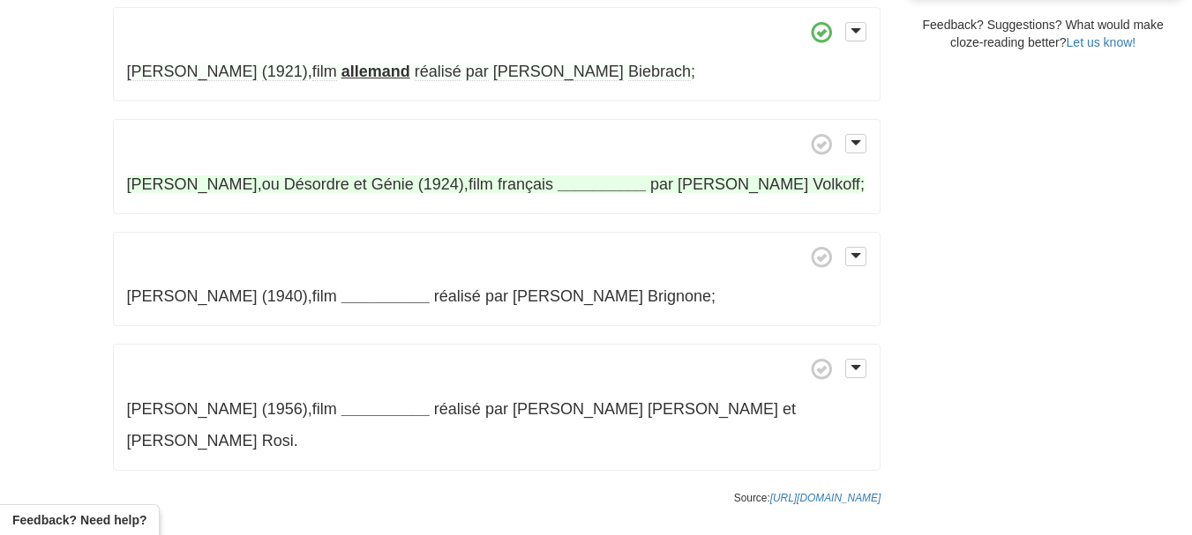
click at [557, 176] on strong "__________" at bounding box center [601, 185] width 88 height 18
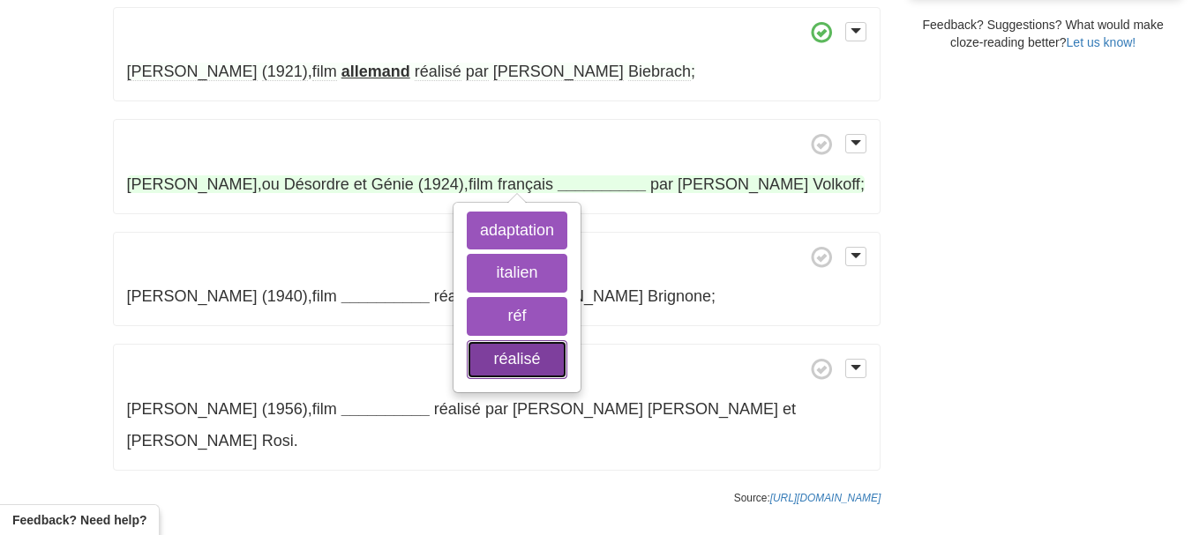
click at [519, 340] on button "réalisé" at bounding box center [517, 359] width 101 height 39
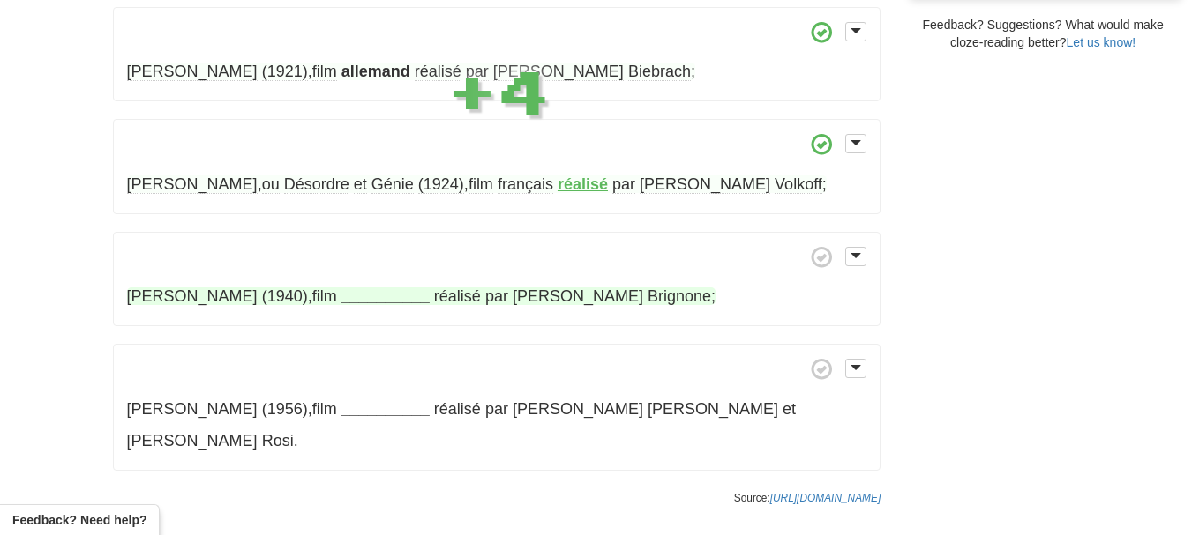
click at [341, 288] on strong "__________" at bounding box center [385, 297] width 88 height 18
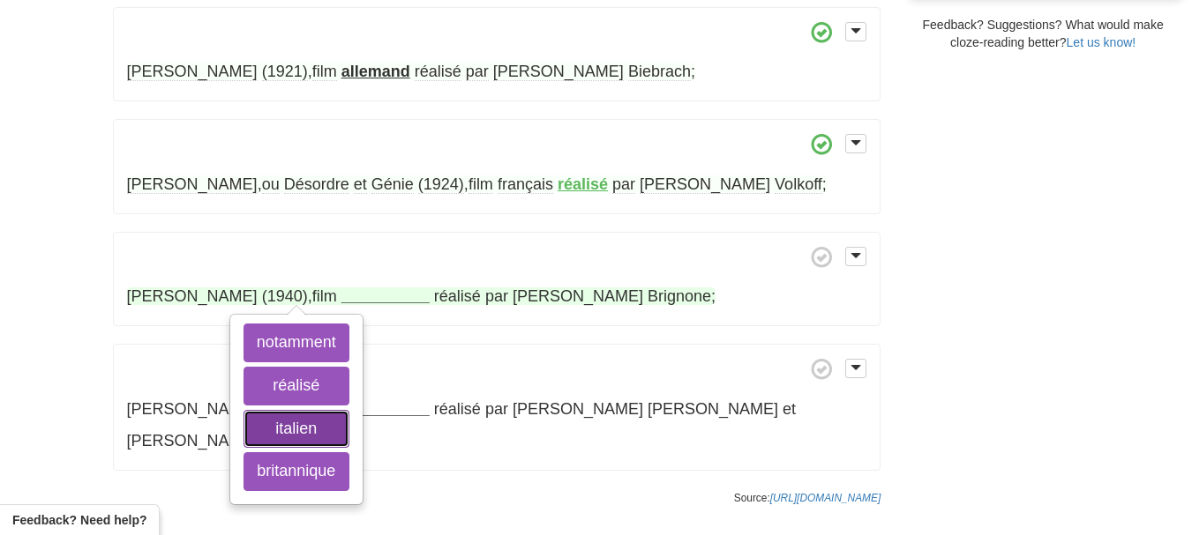
click at [316, 410] on button "italien" at bounding box center [296, 429] width 106 height 39
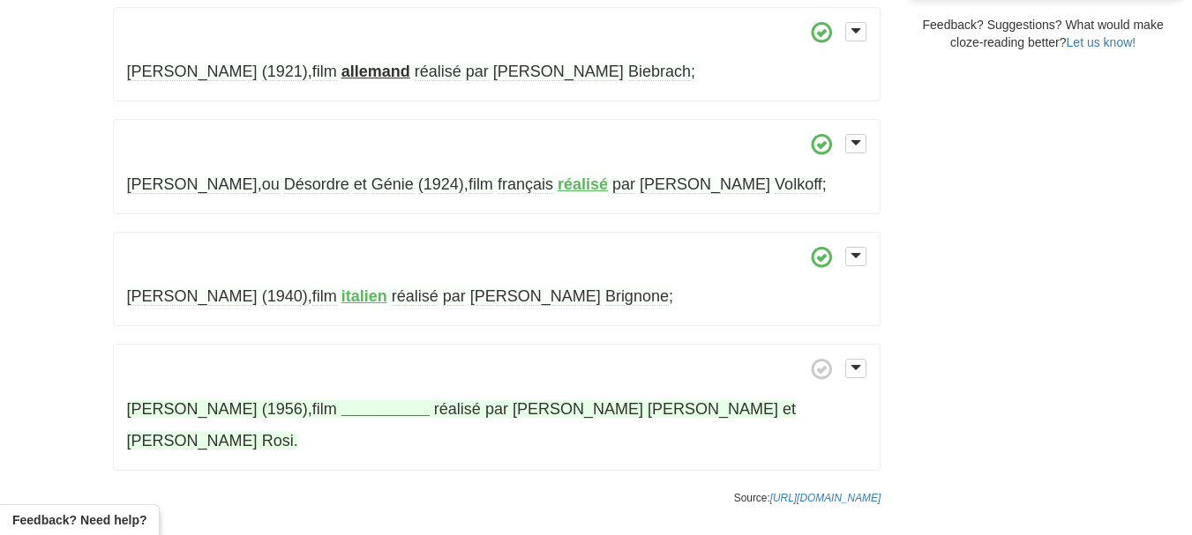
click at [341, 400] on strong "__________" at bounding box center [385, 409] width 88 height 18
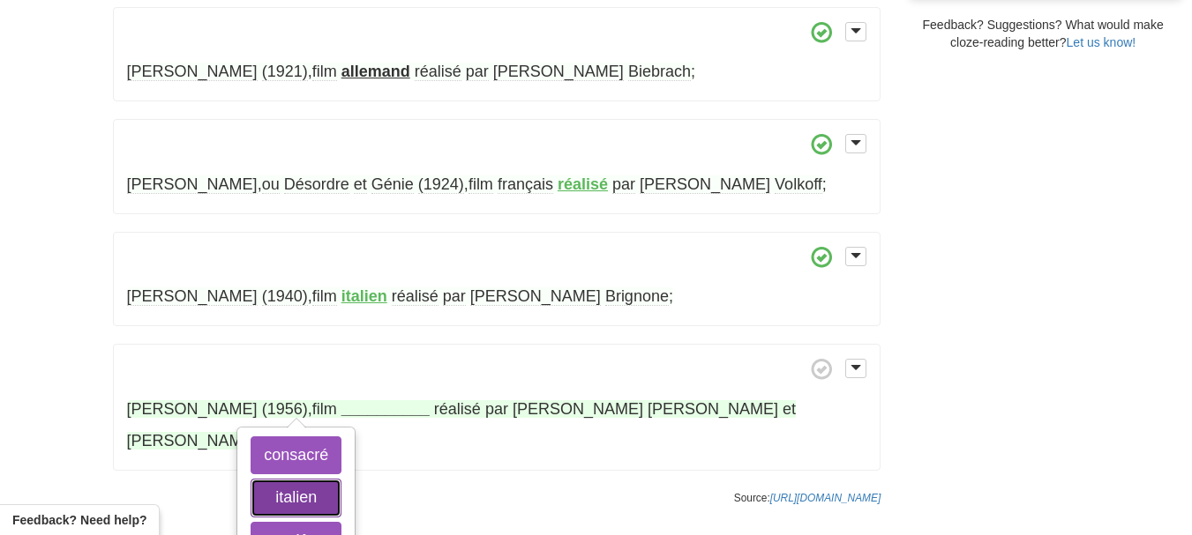
click at [305, 479] on button "italien" at bounding box center [296, 498] width 91 height 39
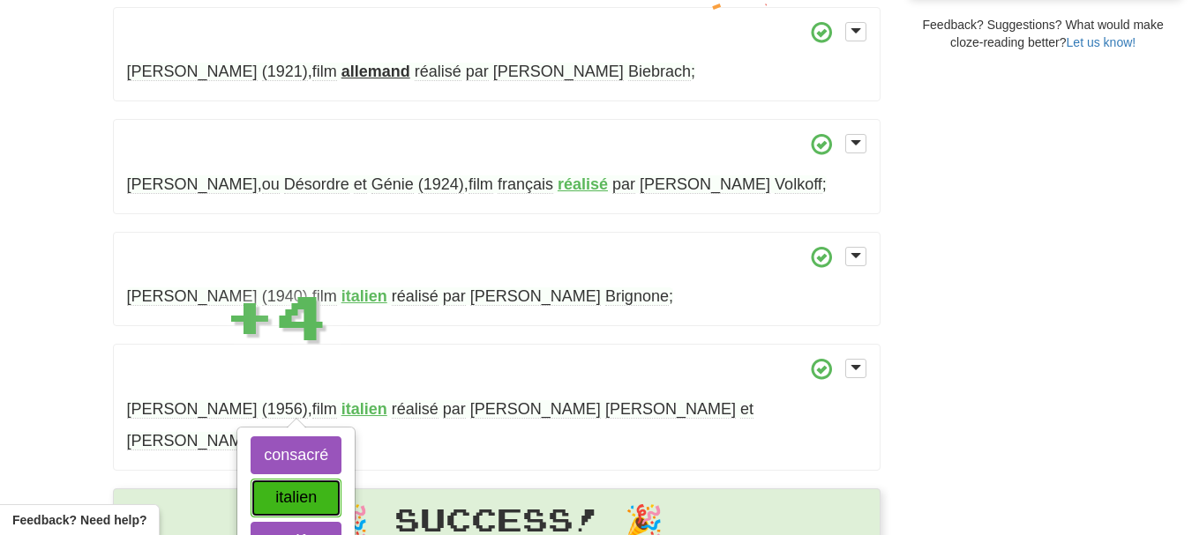
scroll to position [718, 0]
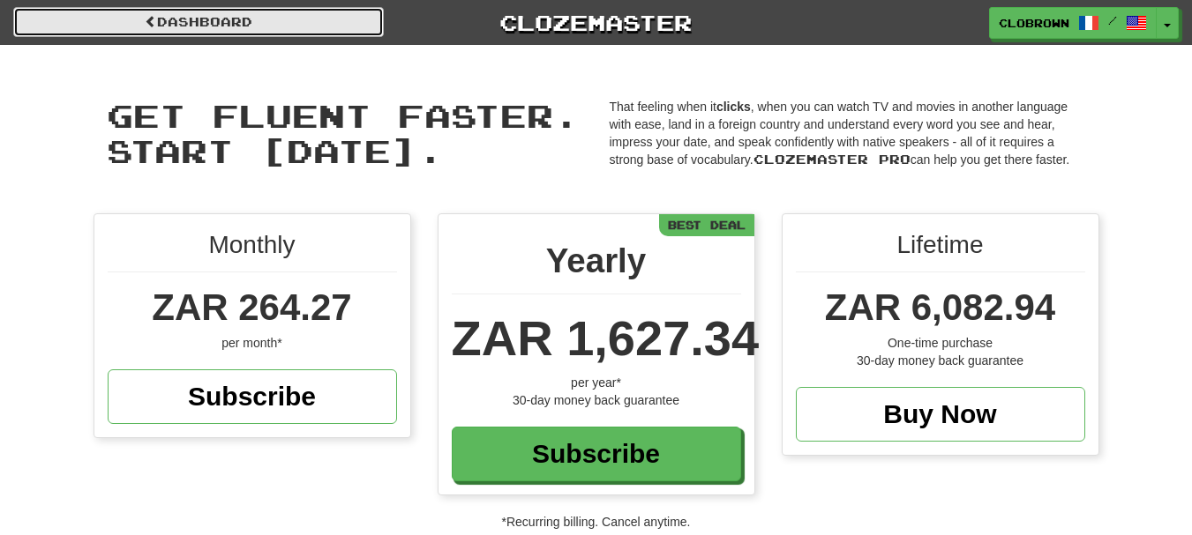
click at [185, 15] on link "Dashboard" at bounding box center [198, 22] width 370 height 30
